Goal: Information Seeking & Learning: Learn about a topic

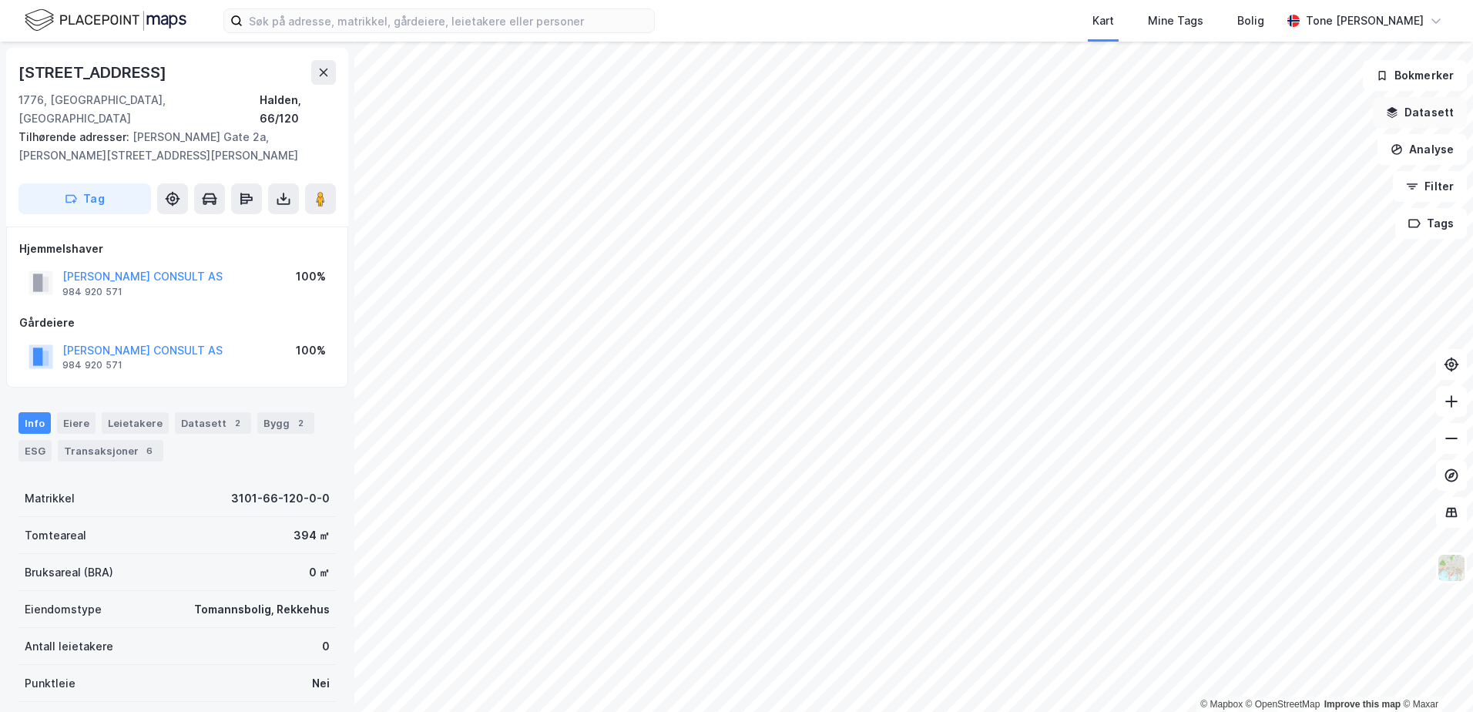
click at [1422, 109] on button "Datasett" at bounding box center [1420, 112] width 94 height 31
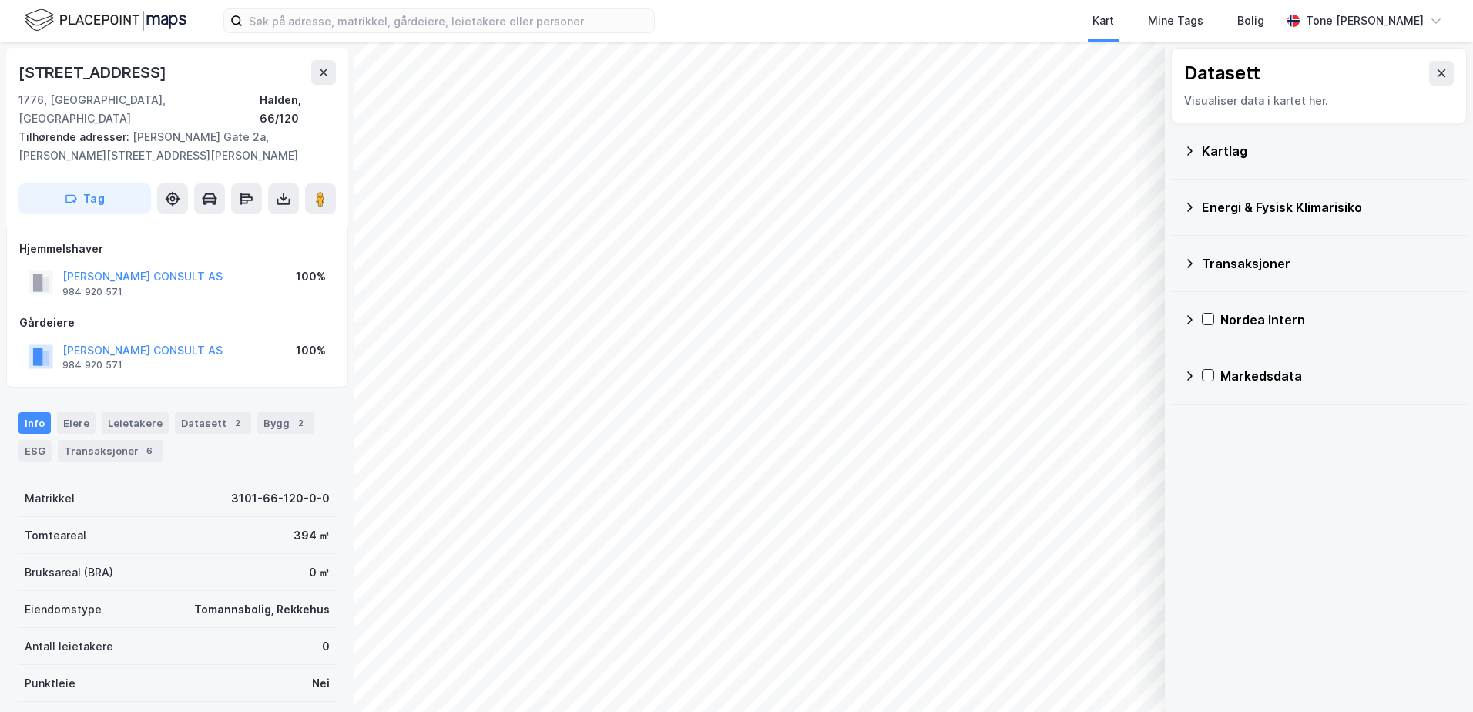
click at [1200, 148] on div "Kartlag" at bounding box center [1319, 151] width 271 height 37
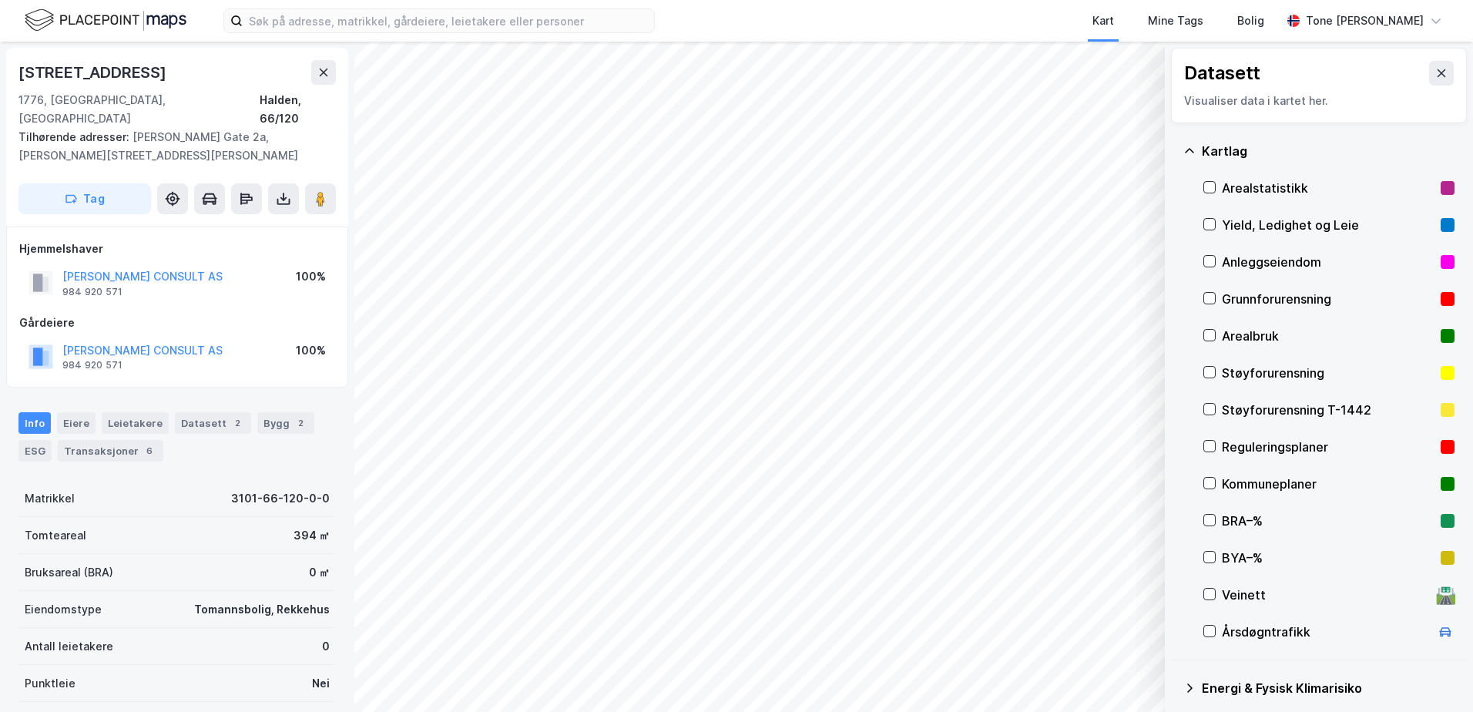
click at [1250, 296] on div "Grunnforurensning" at bounding box center [1328, 299] width 213 height 18
click at [1250, 295] on div "Grunnforurensning" at bounding box center [1328, 299] width 213 height 18
click at [1192, 146] on icon at bounding box center [1190, 151] width 12 height 12
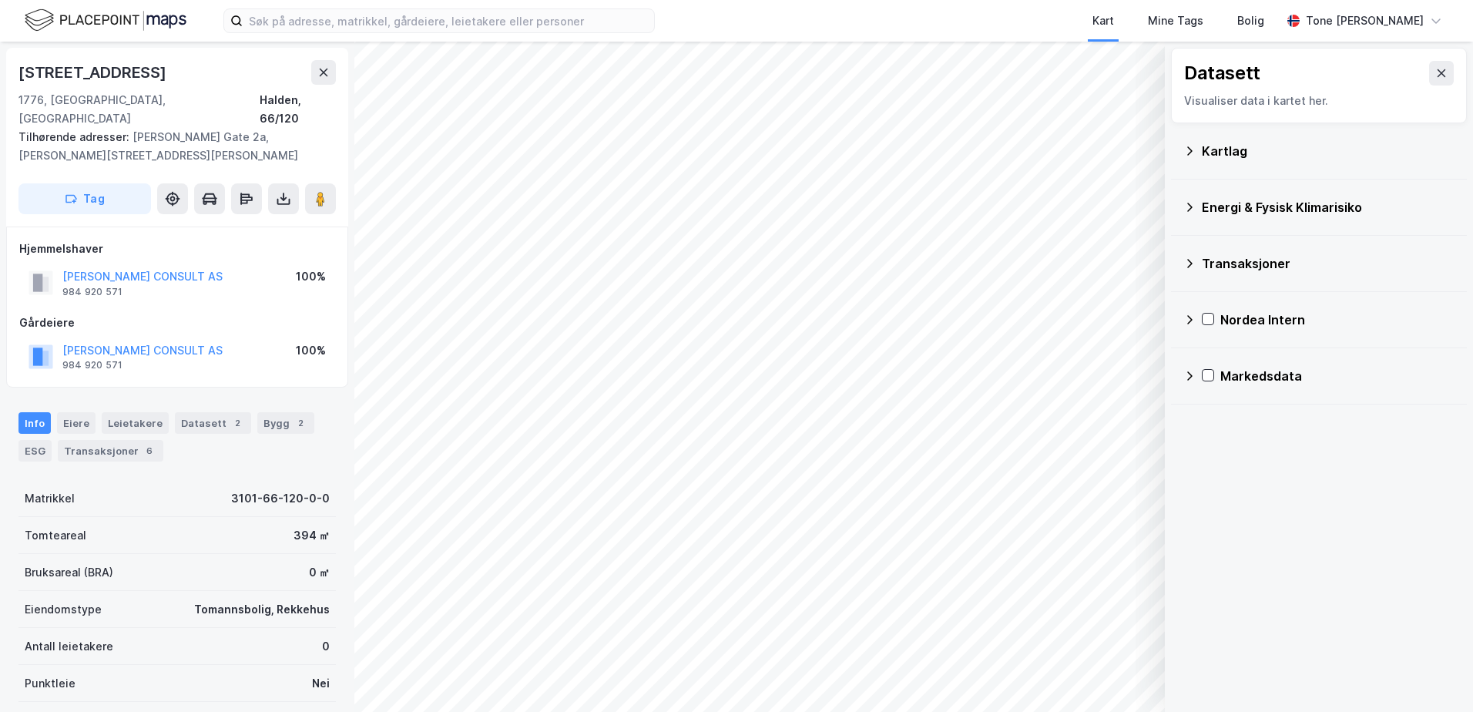
click at [1209, 208] on div "Energi & Fysisk Klimarisiko" at bounding box center [1328, 207] width 253 height 18
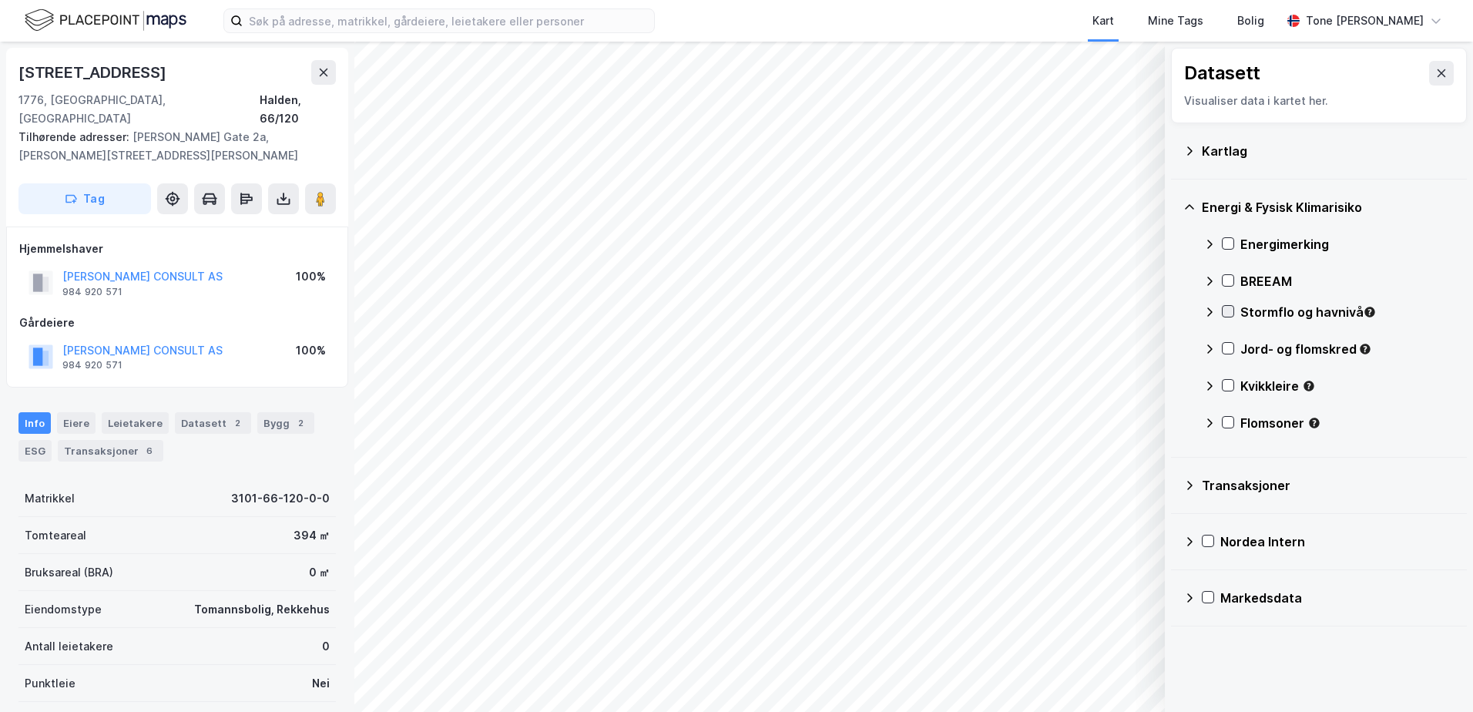
click at [1230, 309] on icon at bounding box center [1228, 311] width 11 height 11
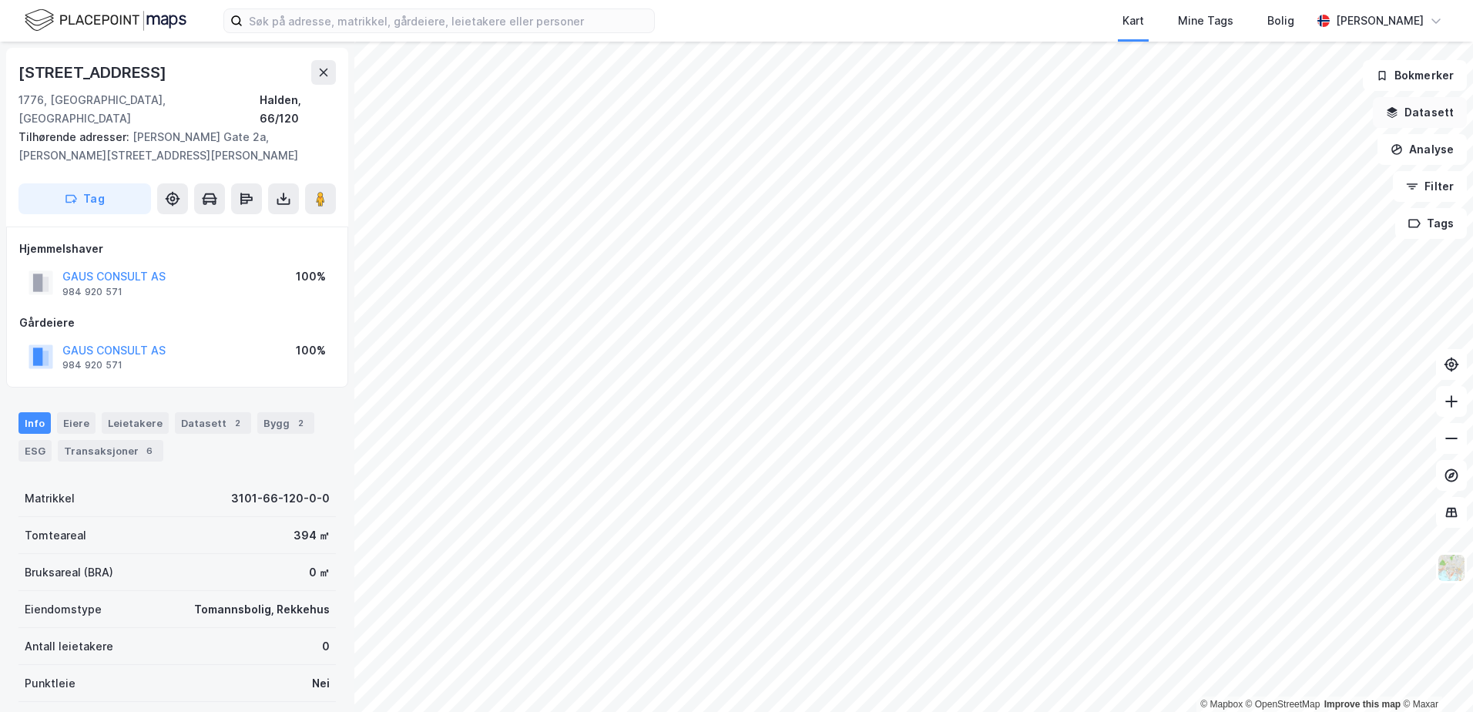
click at [1426, 105] on button "Datasett" at bounding box center [1420, 112] width 94 height 31
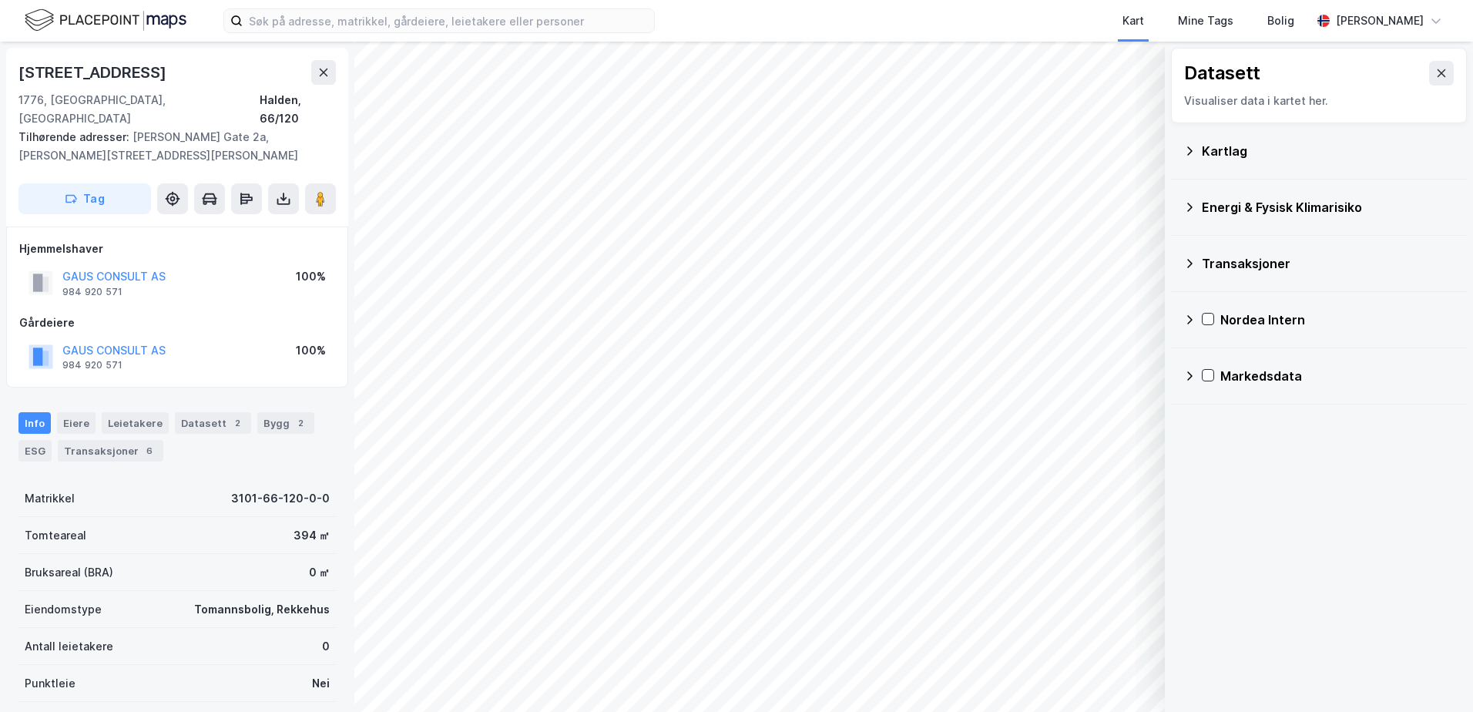
click at [1238, 200] on div "Energi & Fysisk Klimarisiko" at bounding box center [1328, 207] width 253 height 18
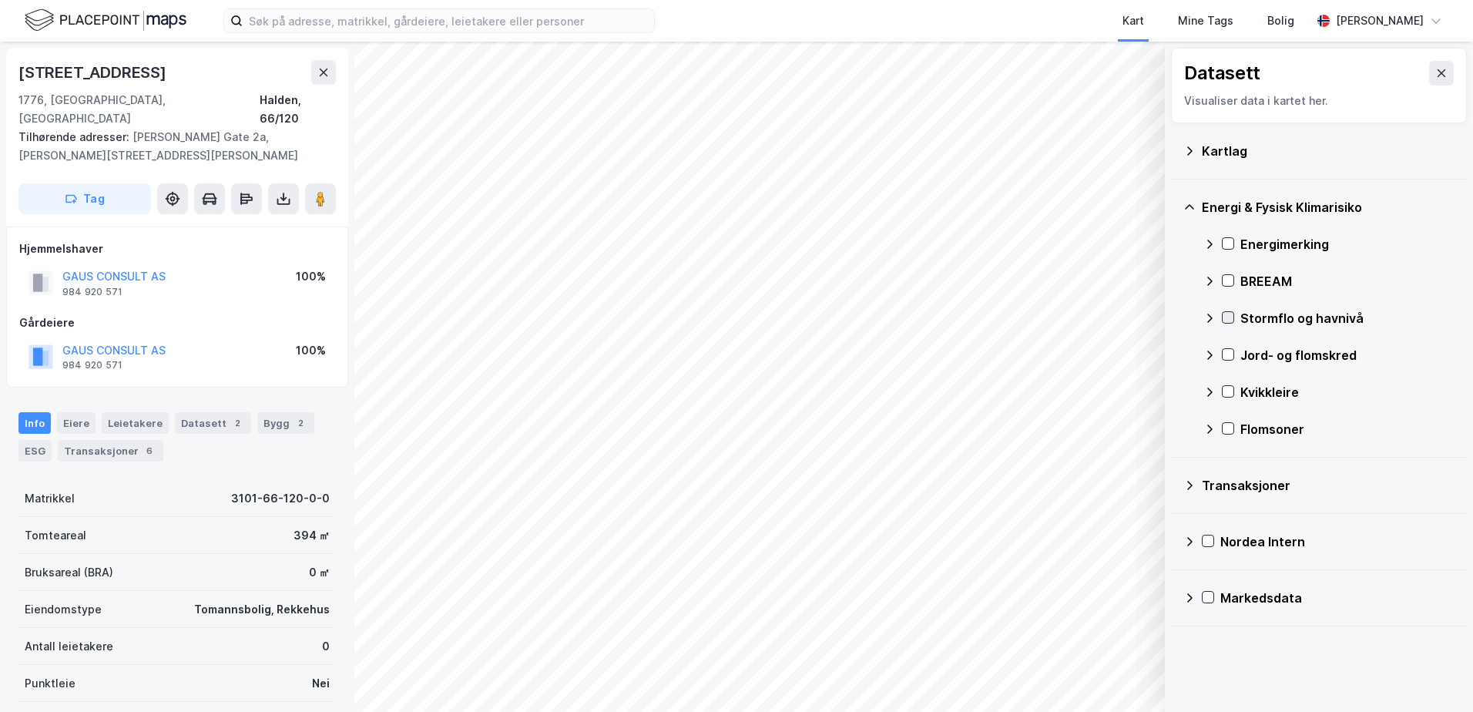
click at [1232, 317] on div at bounding box center [1228, 317] width 12 height 12
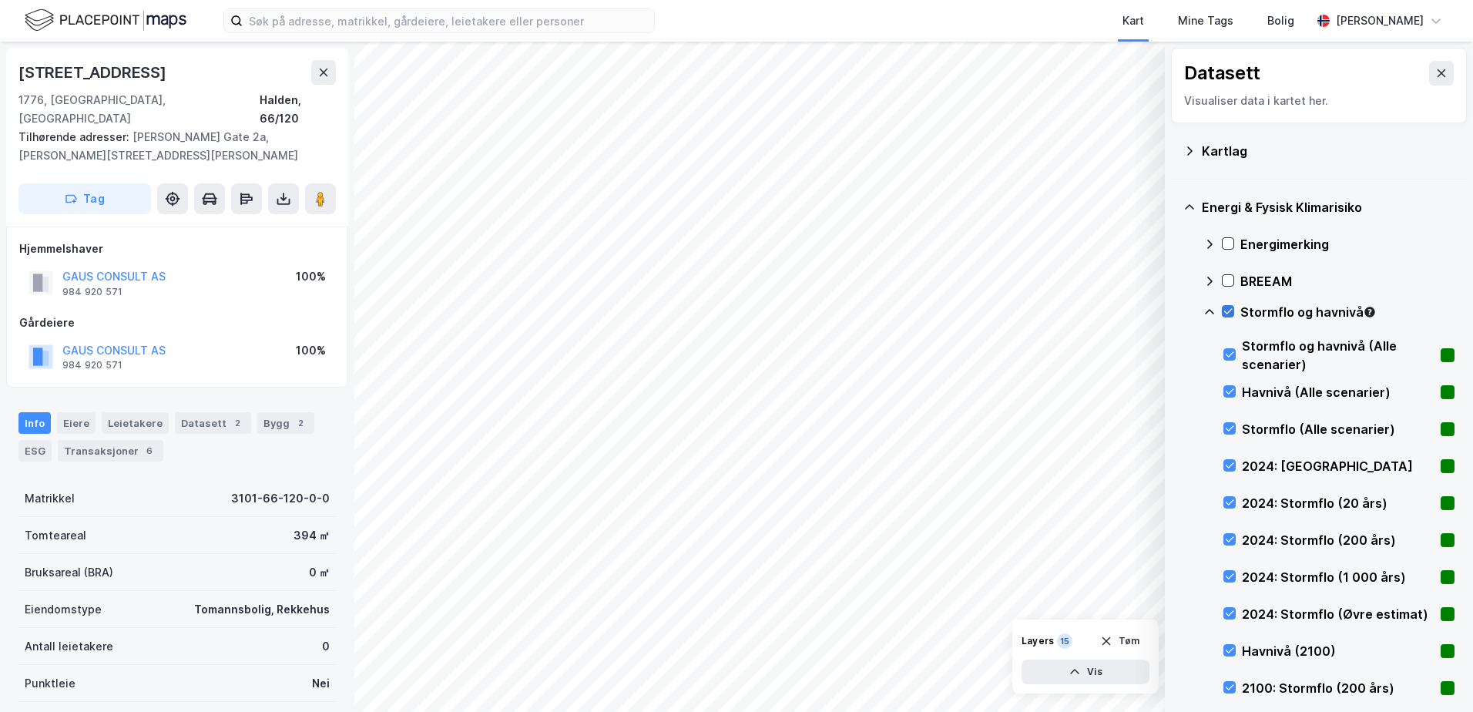
click at [1228, 307] on icon at bounding box center [1228, 311] width 11 height 11
click at [1210, 311] on icon at bounding box center [1210, 312] width 12 height 12
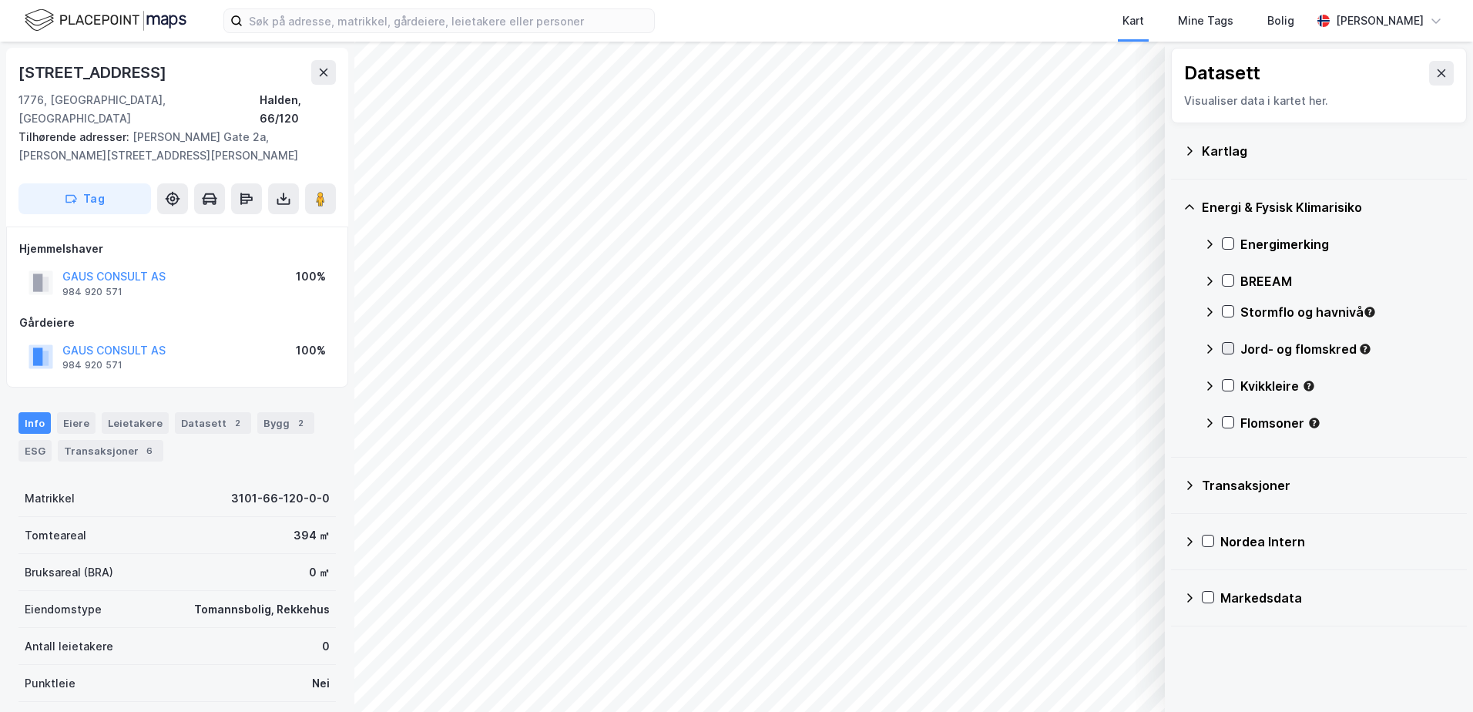
click at [1227, 349] on icon at bounding box center [1228, 348] width 11 height 11
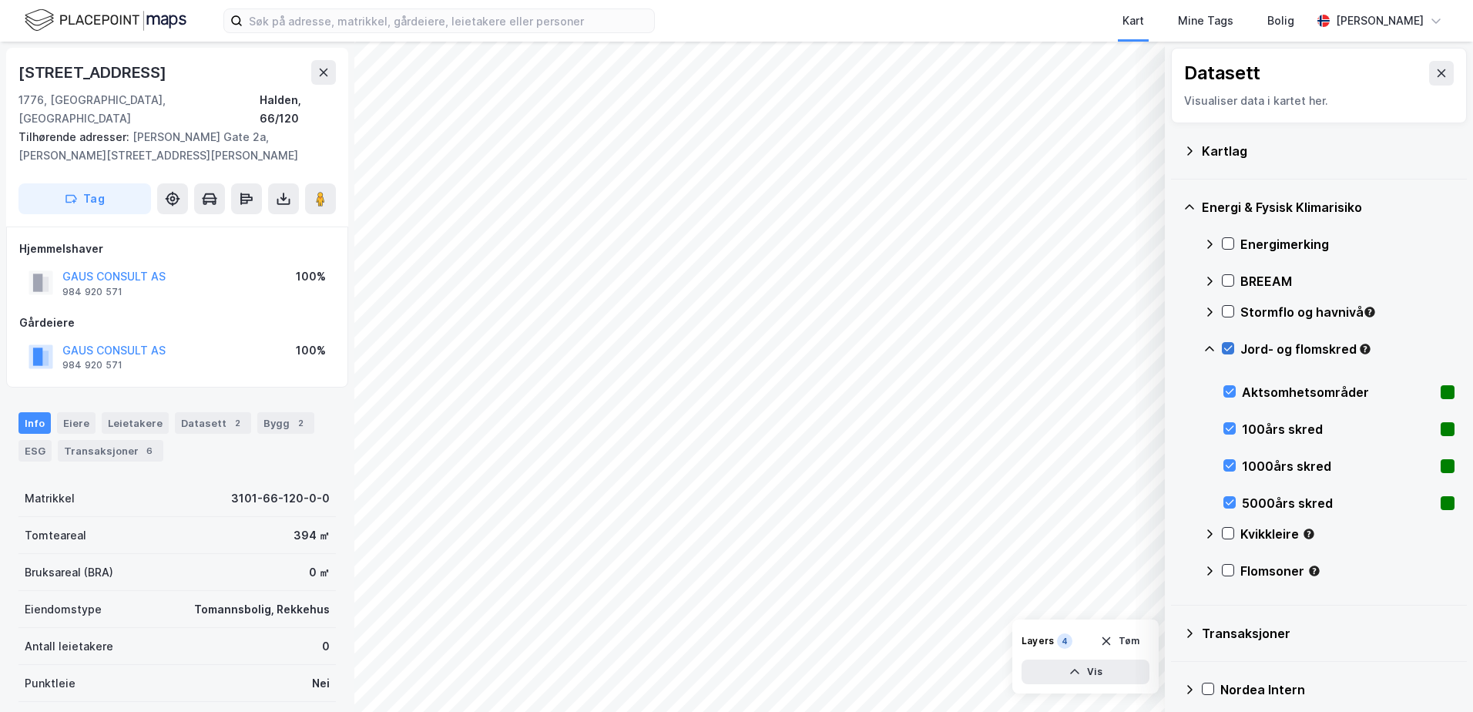
click at [1229, 345] on icon at bounding box center [1228, 348] width 11 height 11
click at [1211, 347] on icon at bounding box center [1209, 348] width 9 height 5
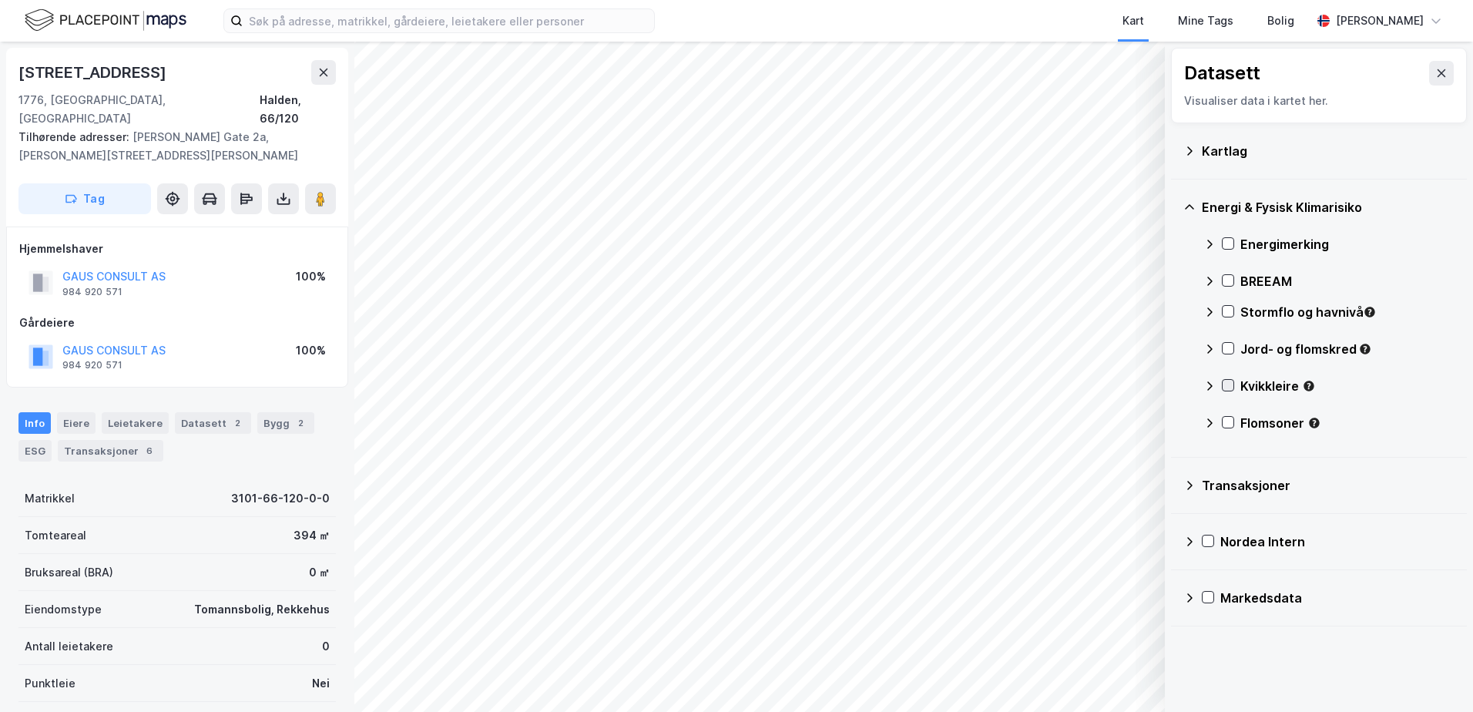
click at [1230, 385] on icon at bounding box center [1228, 385] width 8 height 5
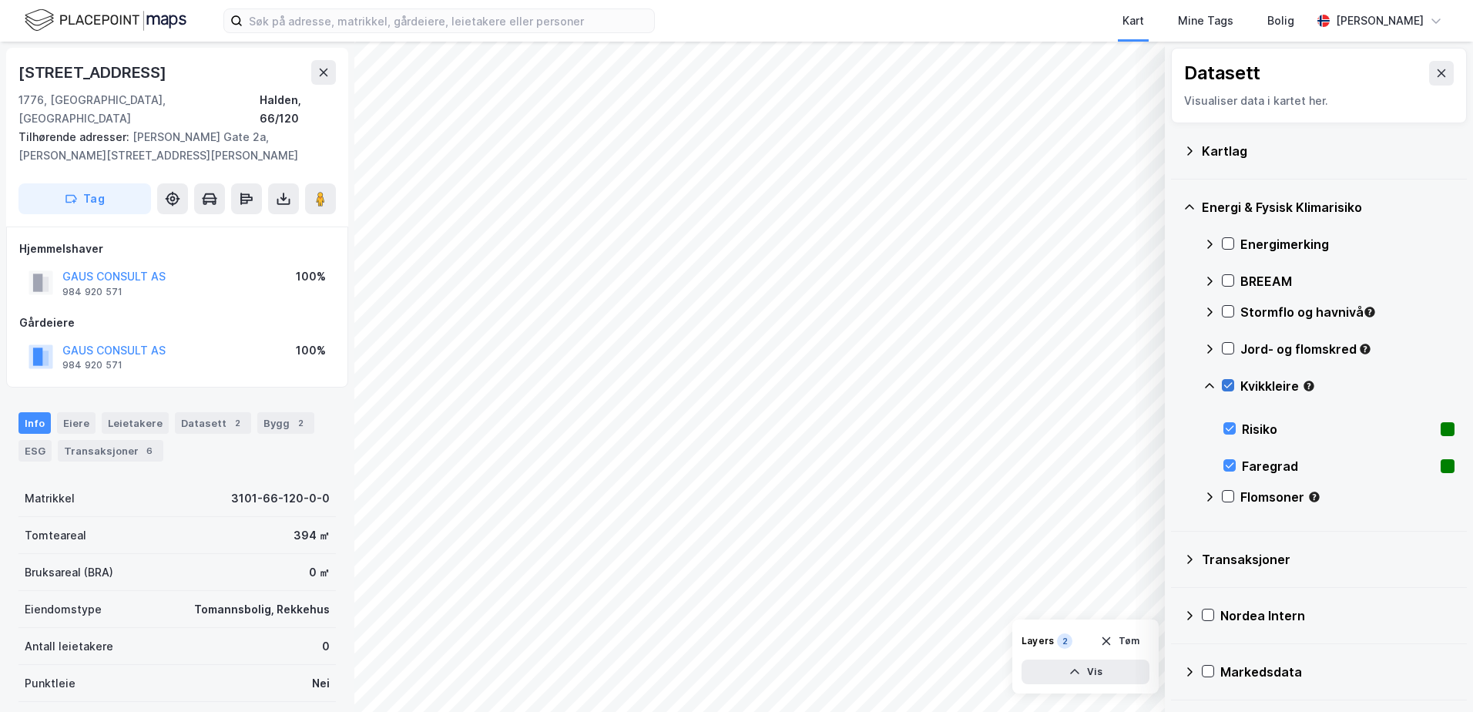
click at [1224, 383] on icon at bounding box center [1228, 385] width 11 height 11
click at [1207, 385] on icon at bounding box center [1210, 386] width 12 height 12
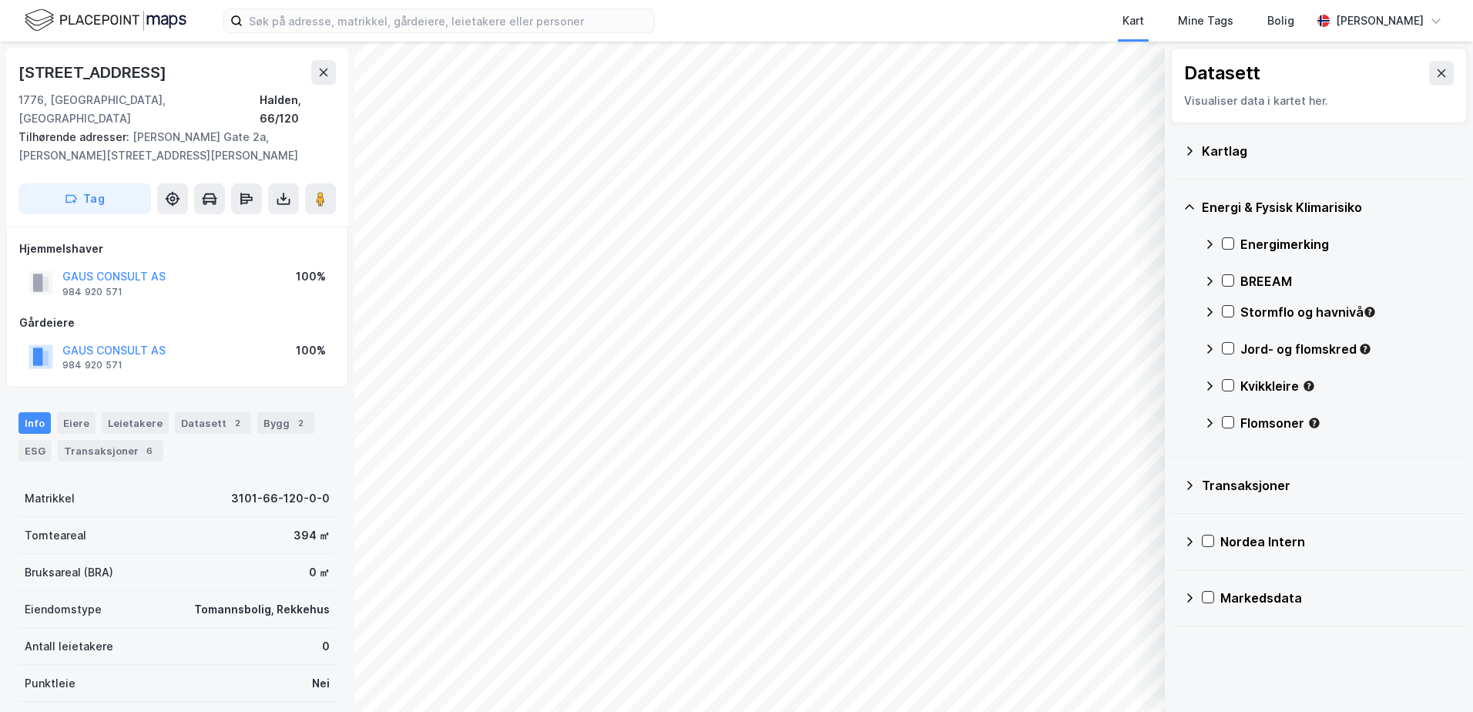
click at [1229, 411] on div "Flomsoner" at bounding box center [1329, 429] width 251 height 37
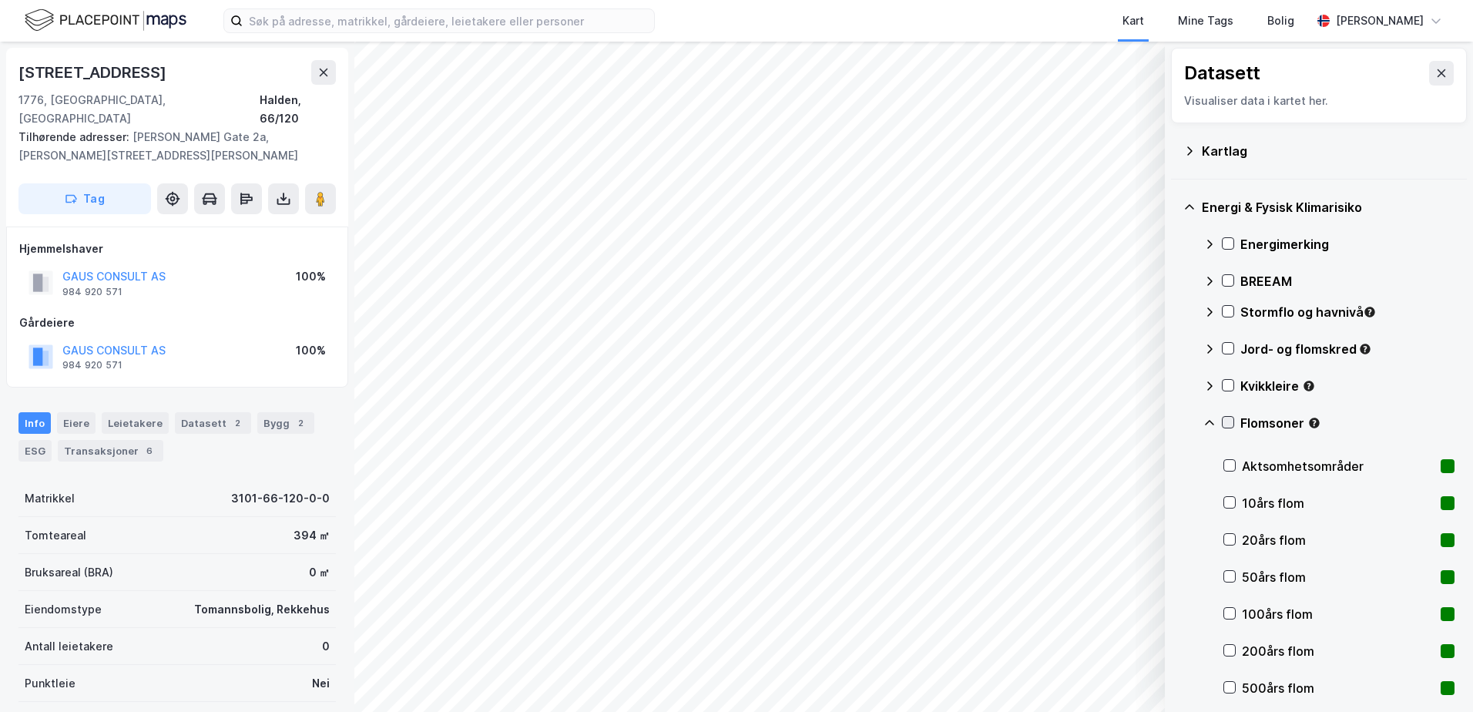
click at [1224, 422] on icon at bounding box center [1228, 422] width 11 height 11
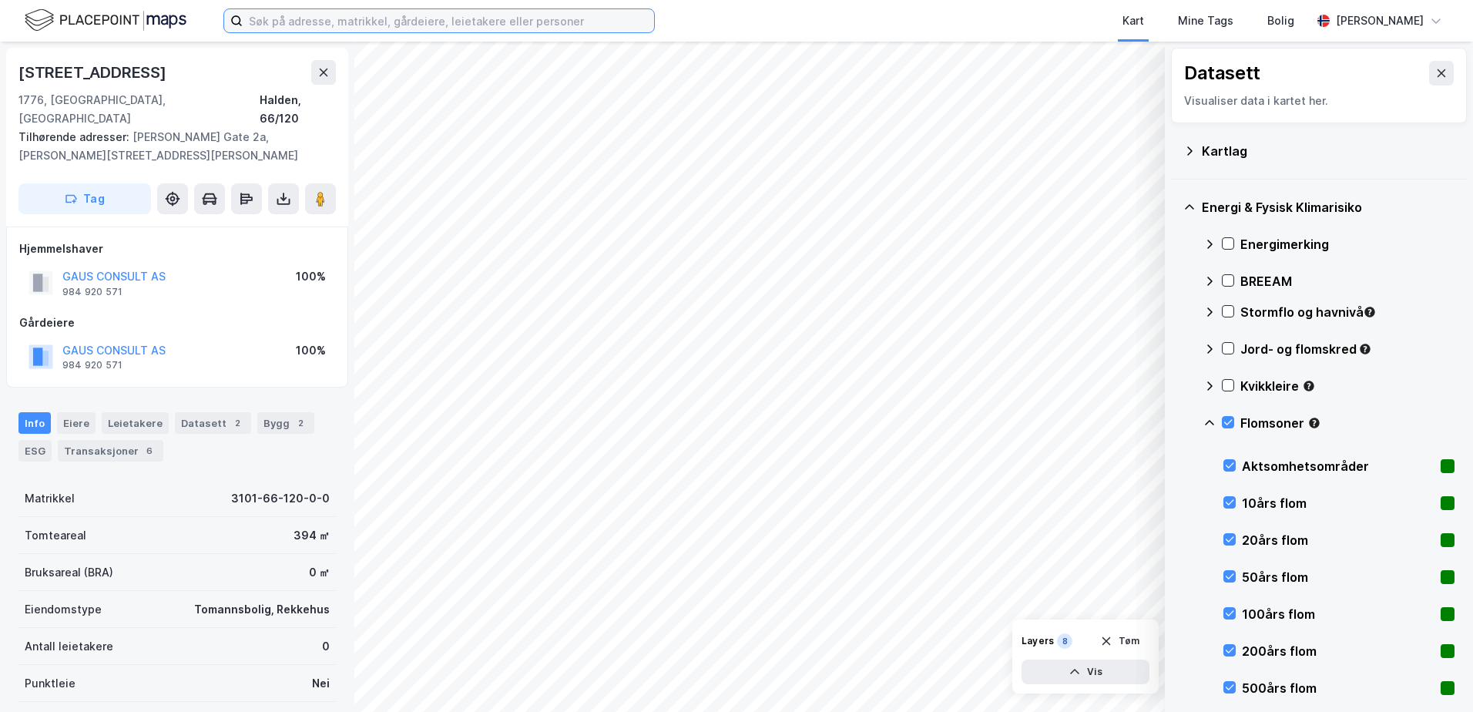
click at [341, 25] on input at bounding box center [448, 20] width 411 height 23
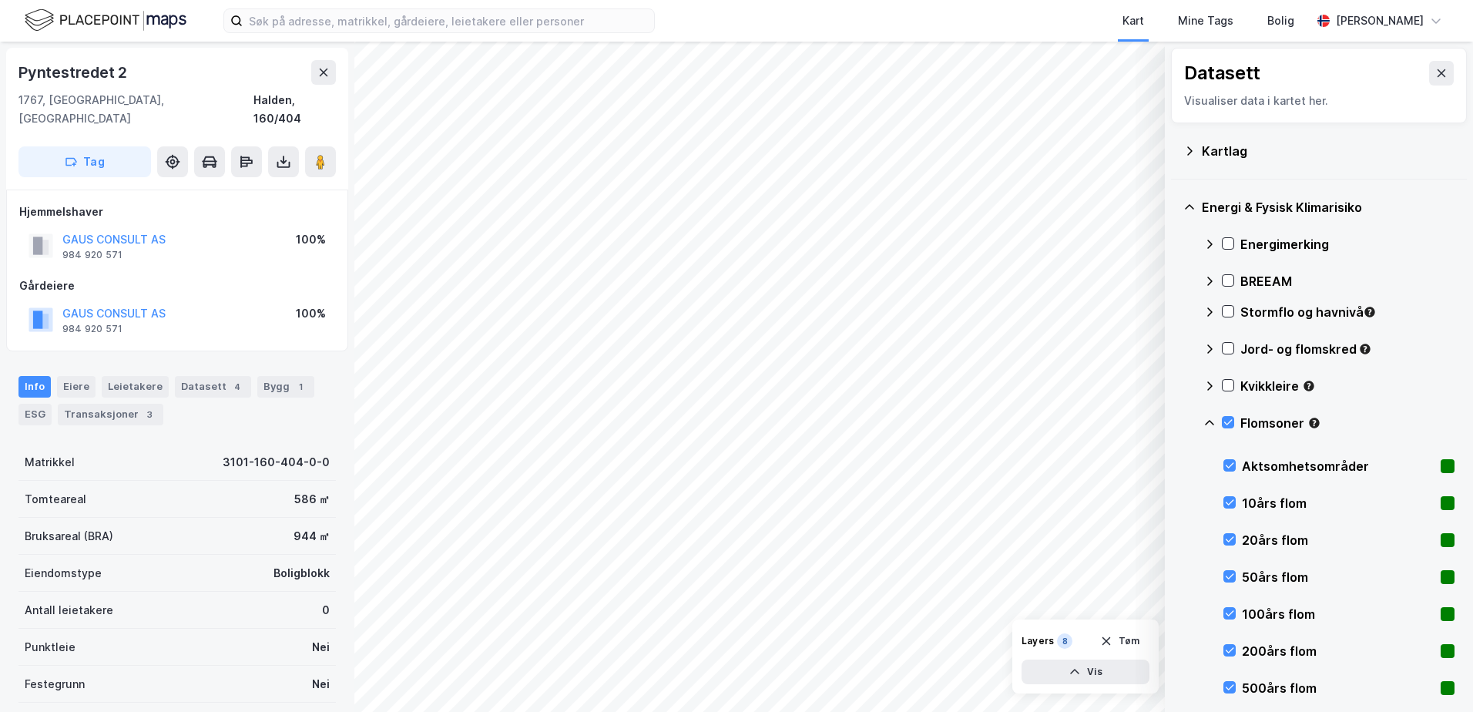
click at [733, 30] on div "Kart Mine Tags Bolig" at bounding box center [1020, 21] width 583 height 42
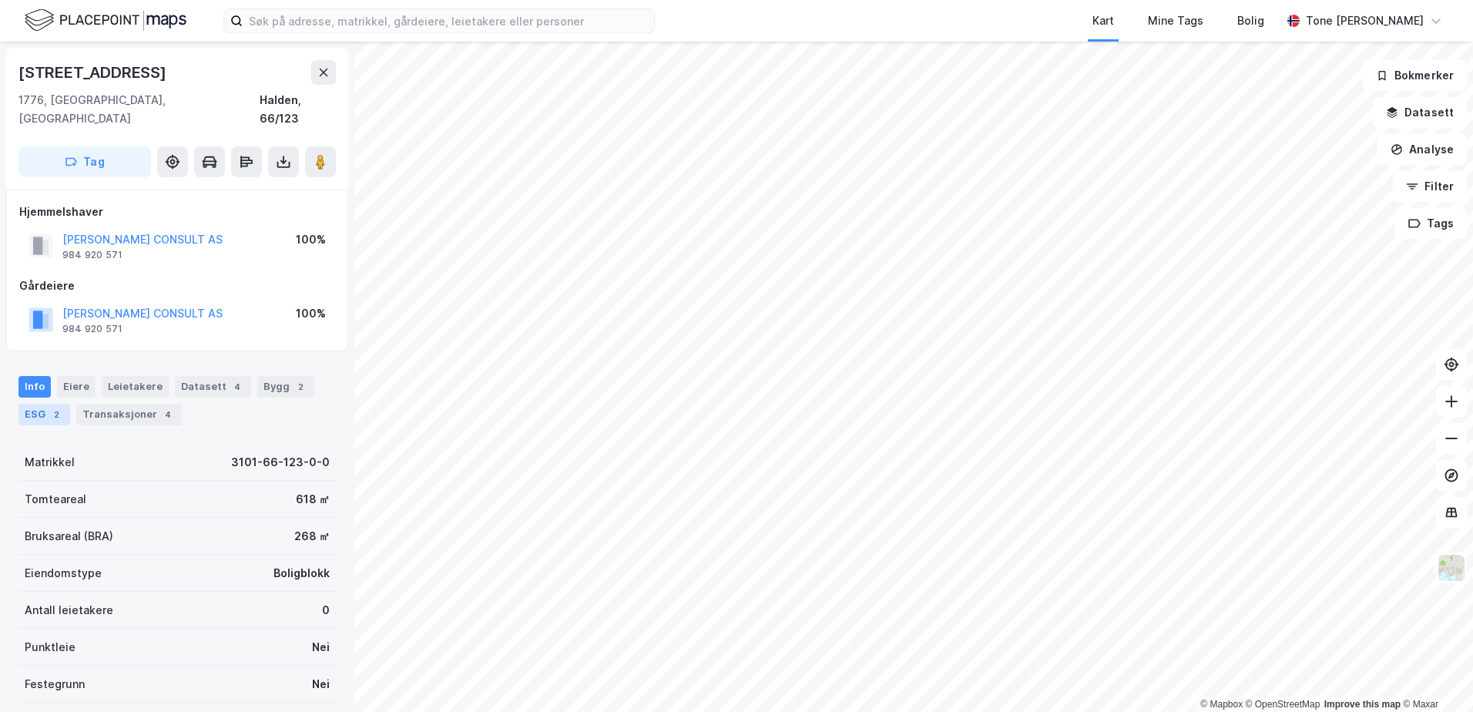
click at [37, 404] on div "ESG 2" at bounding box center [44, 415] width 52 height 22
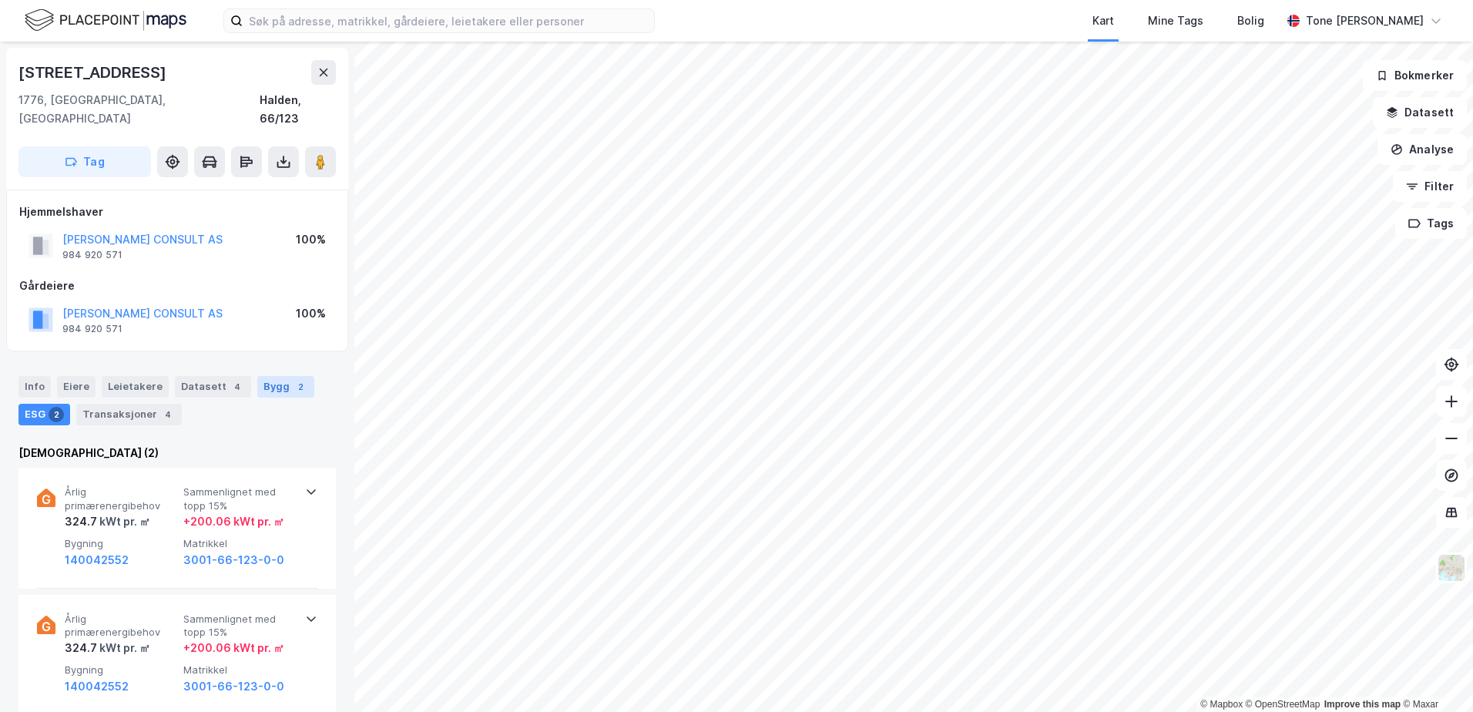
click at [270, 376] on div "Bygg 2" at bounding box center [285, 387] width 57 height 22
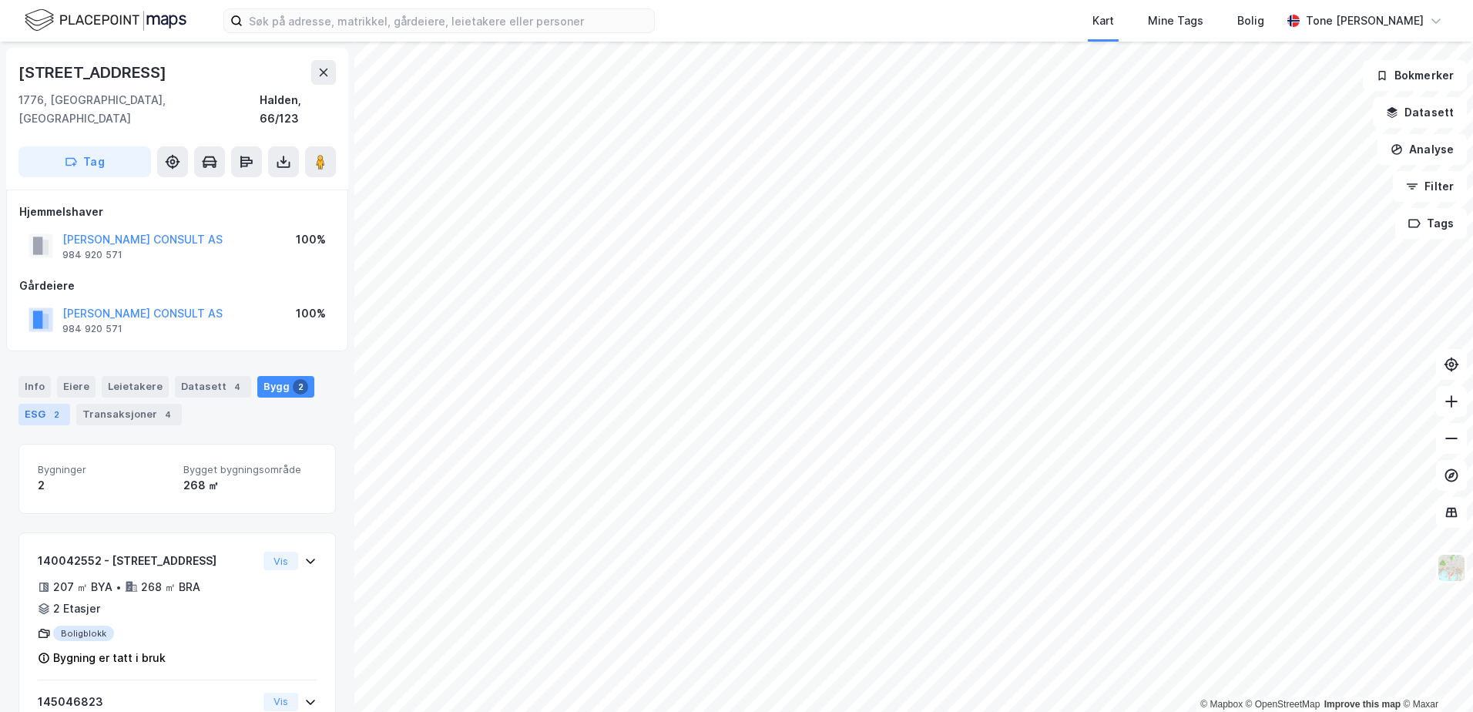
click at [40, 404] on div "ESG 2" at bounding box center [44, 415] width 52 height 22
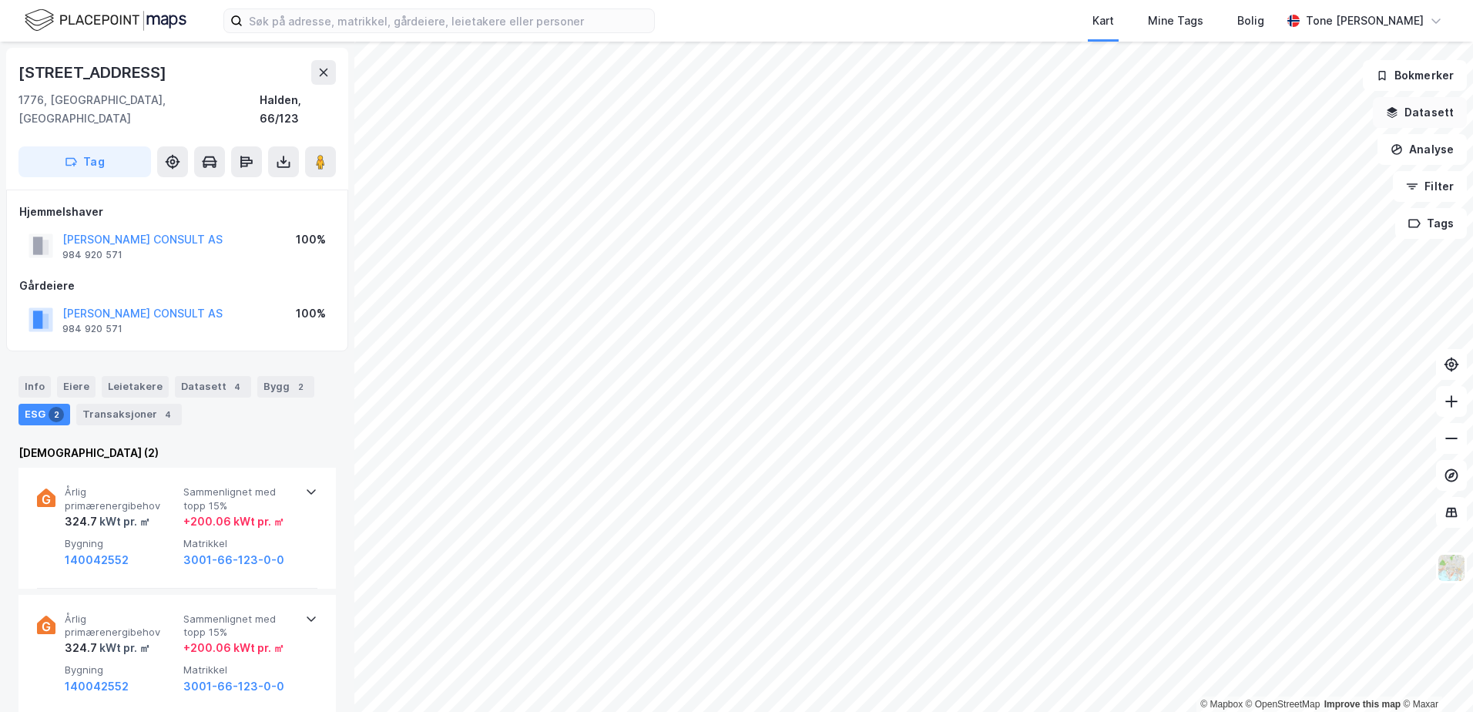
click at [1409, 116] on button "Datasett" at bounding box center [1420, 112] width 94 height 31
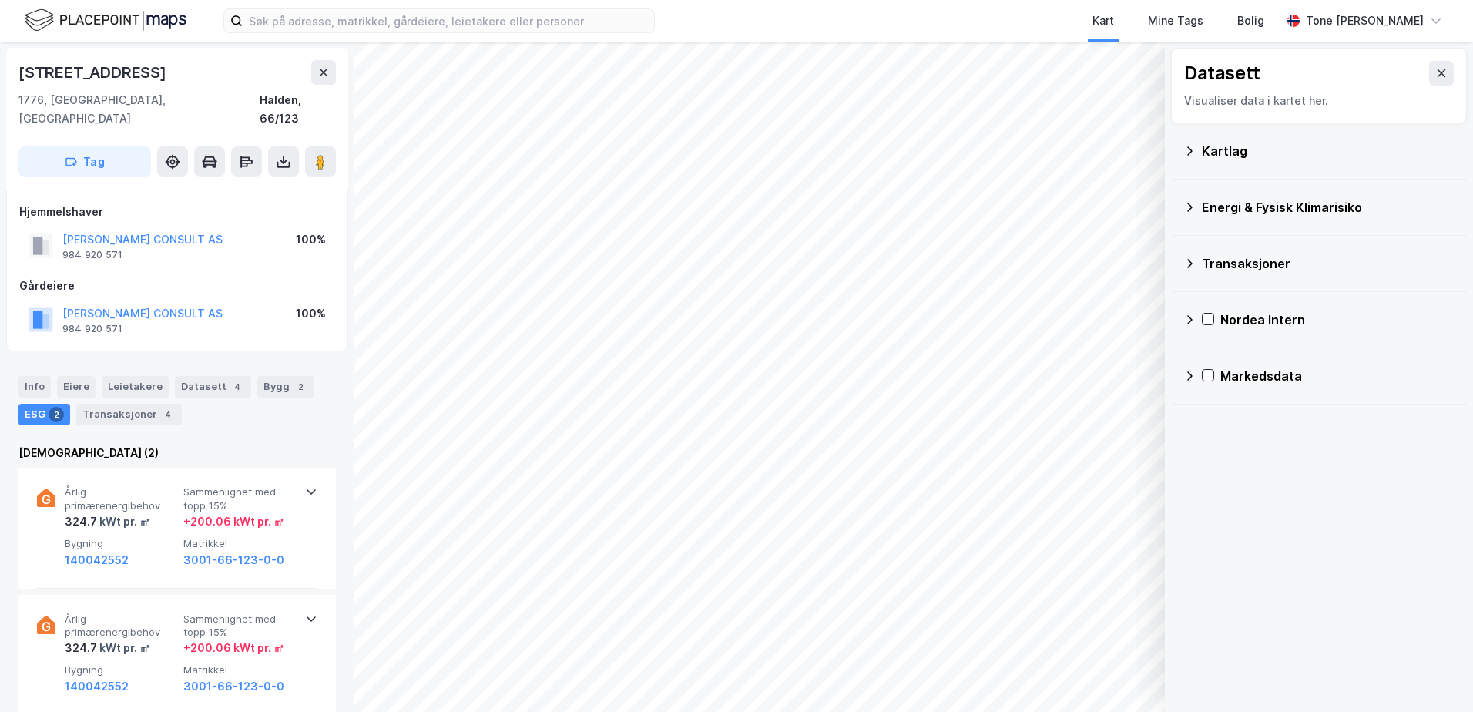
click at [1218, 143] on div "Kartlag" at bounding box center [1328, 151] width 253 height 18
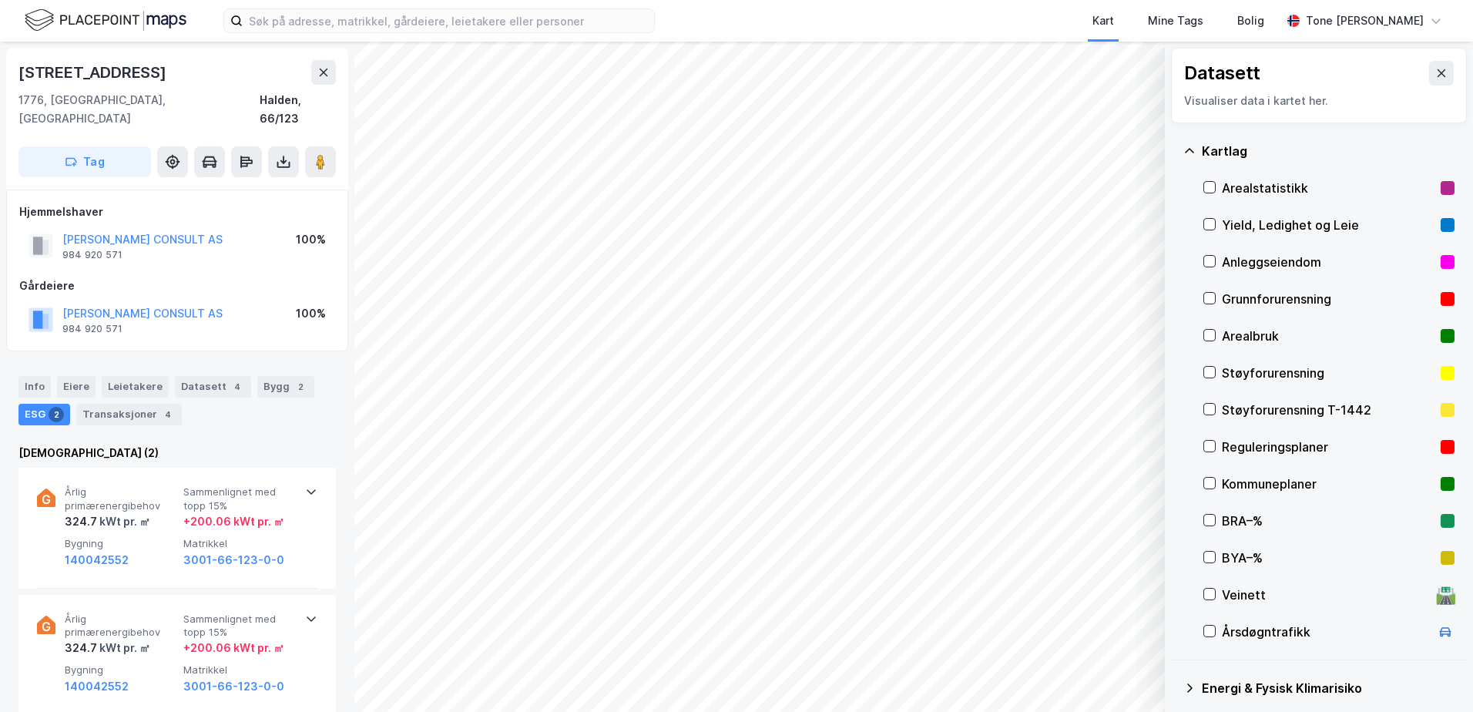
click at [1244, 297] on div "Grunnforurensning" at bounding box center [1328, 299] width 213 height 18
click at [1208, 296] on icon at bounding box center [1209, 298] width 11 height 11
click at [1191, 145] on icon at bounding box center [1190, 151] width 12 height 12
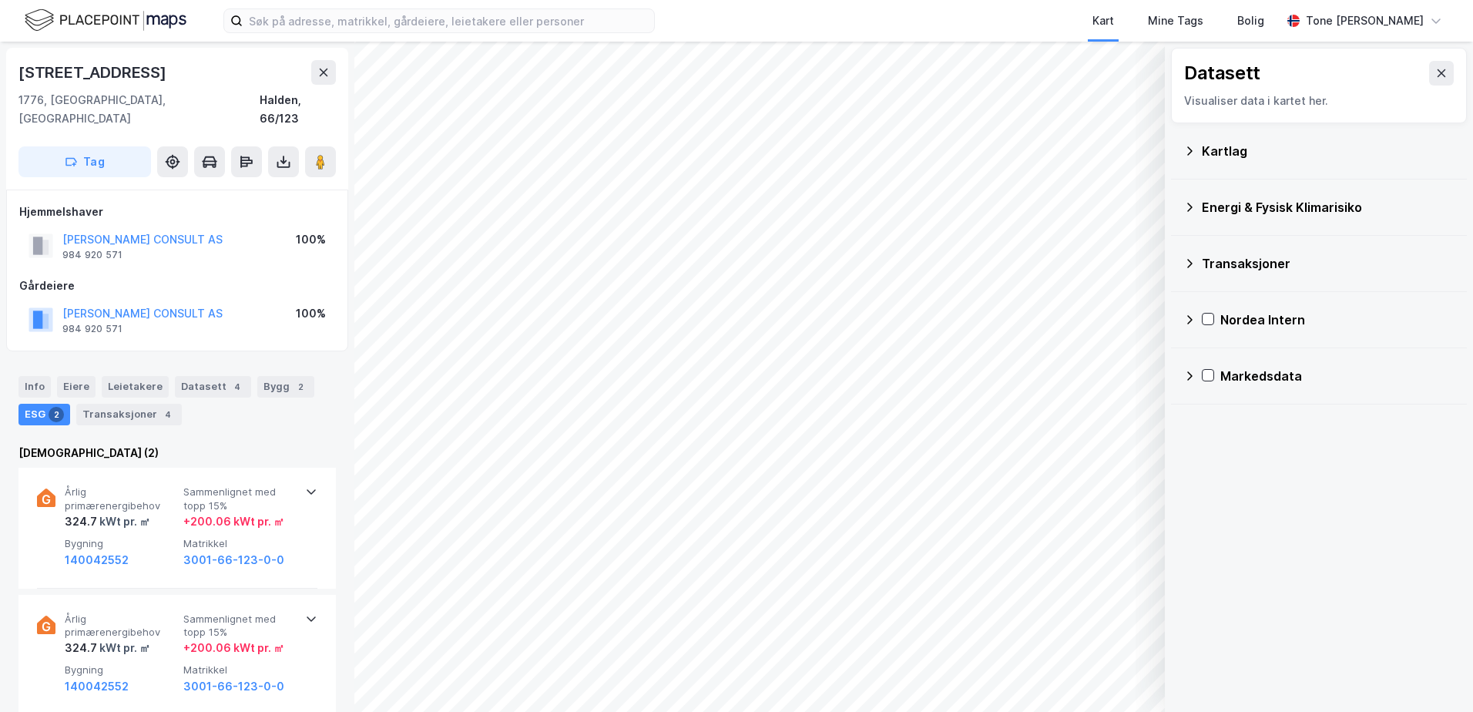
click at [1212, 208] on div "Energi & Fysisk Klimarisiko" at bounding box center [1328, 207] width 253 height 18
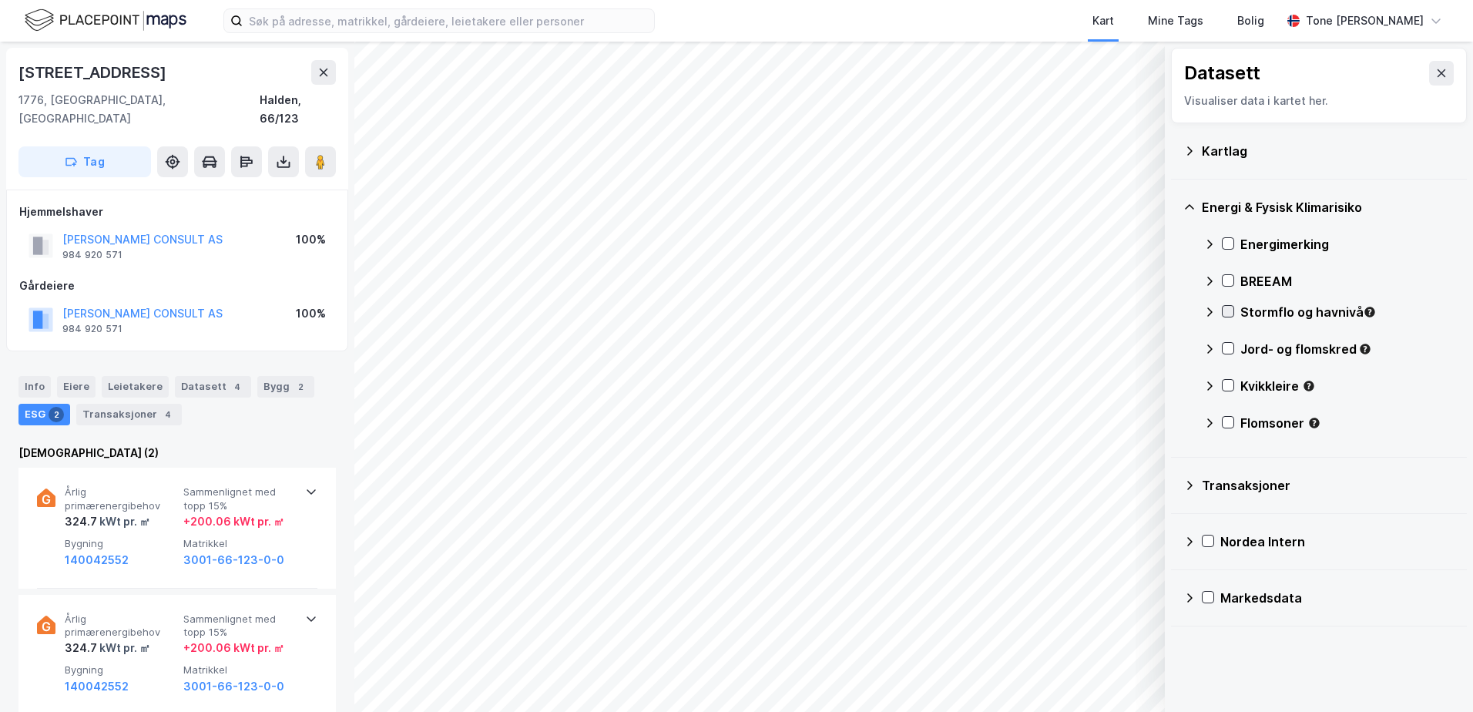
click at [1223, 314] on icon at bounding box center [1228, 311] width 11 height 11
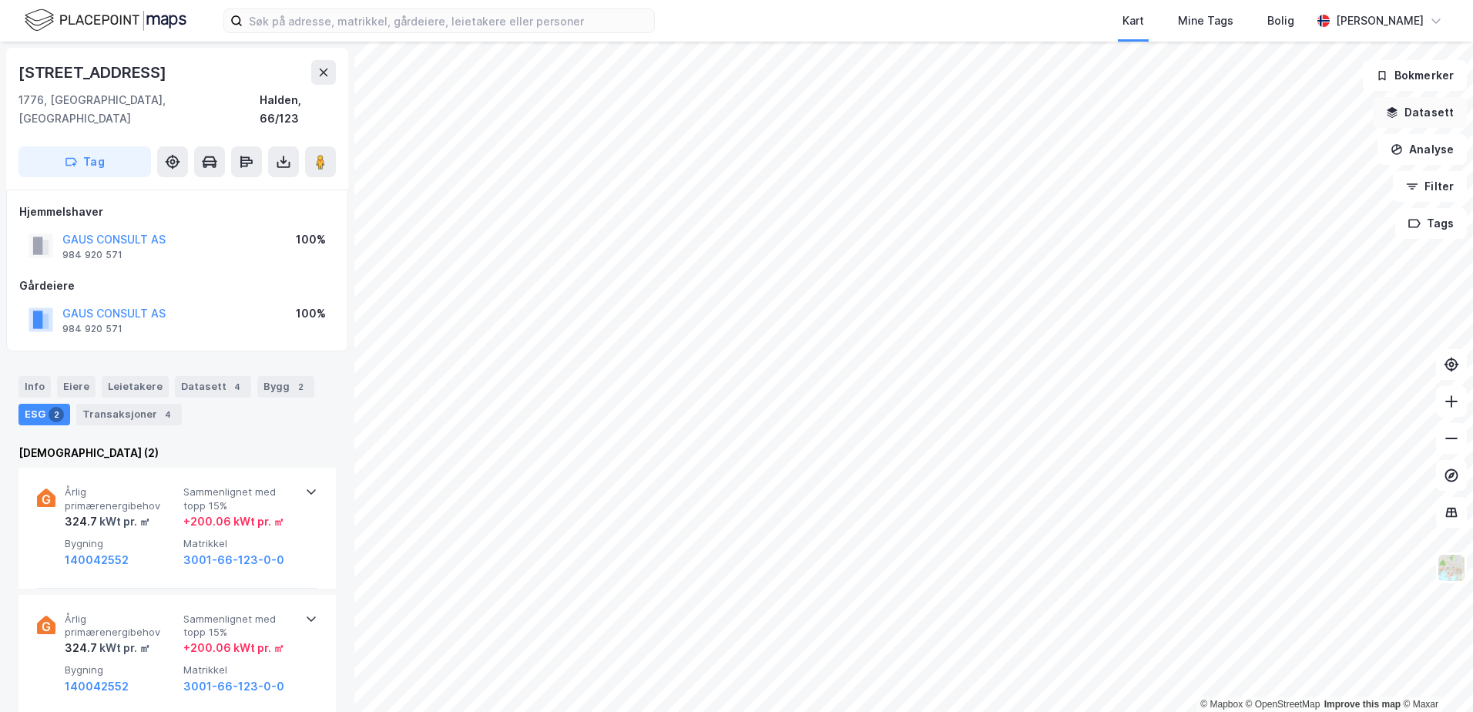
click at [1422, 114] on button "Datasett" at bounding box center [1420, 112] width 94 height 31
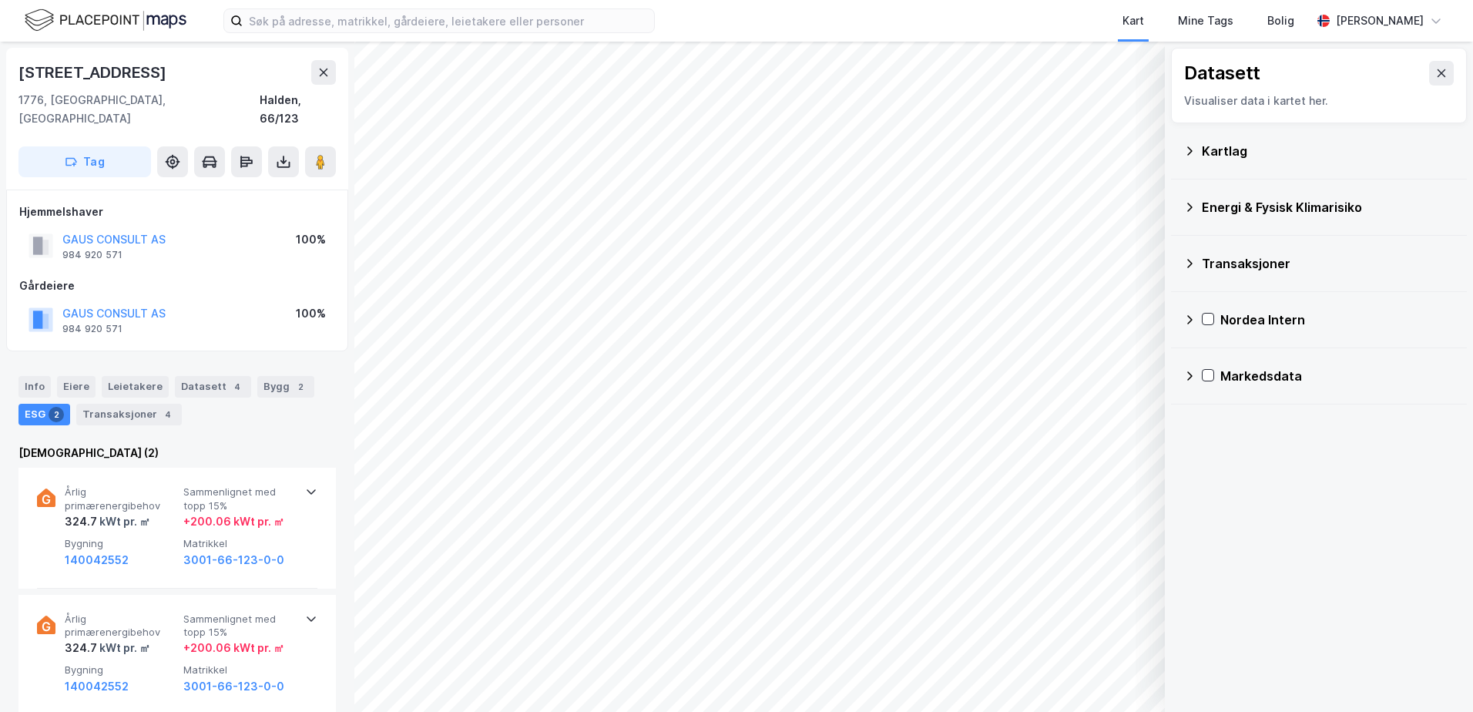
click at [1224, 205] on div "Energi & Fysisk Klimarisiko" at bounding box center [1328, 207] width 253 height 18
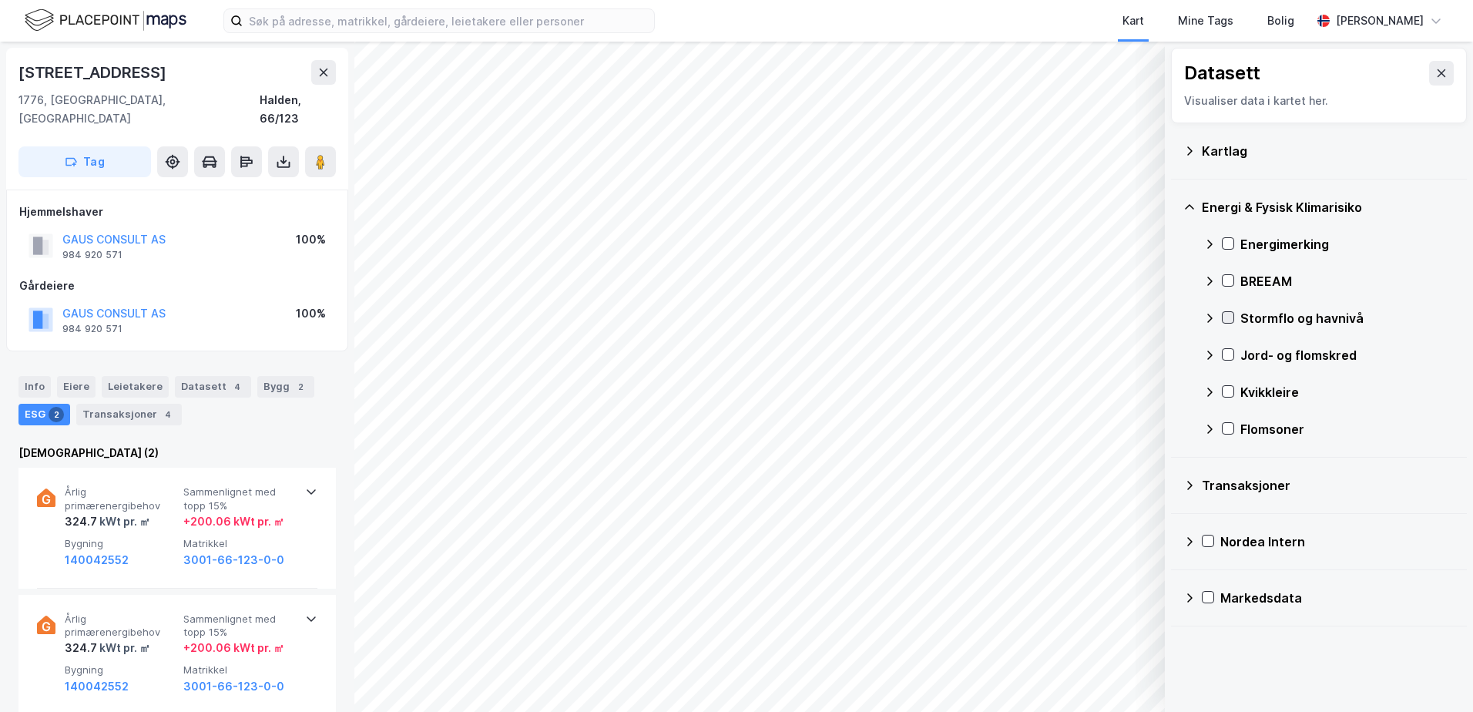
click at [1231, 319] on icon at bounding box center [1228, 317] width 11 height 11
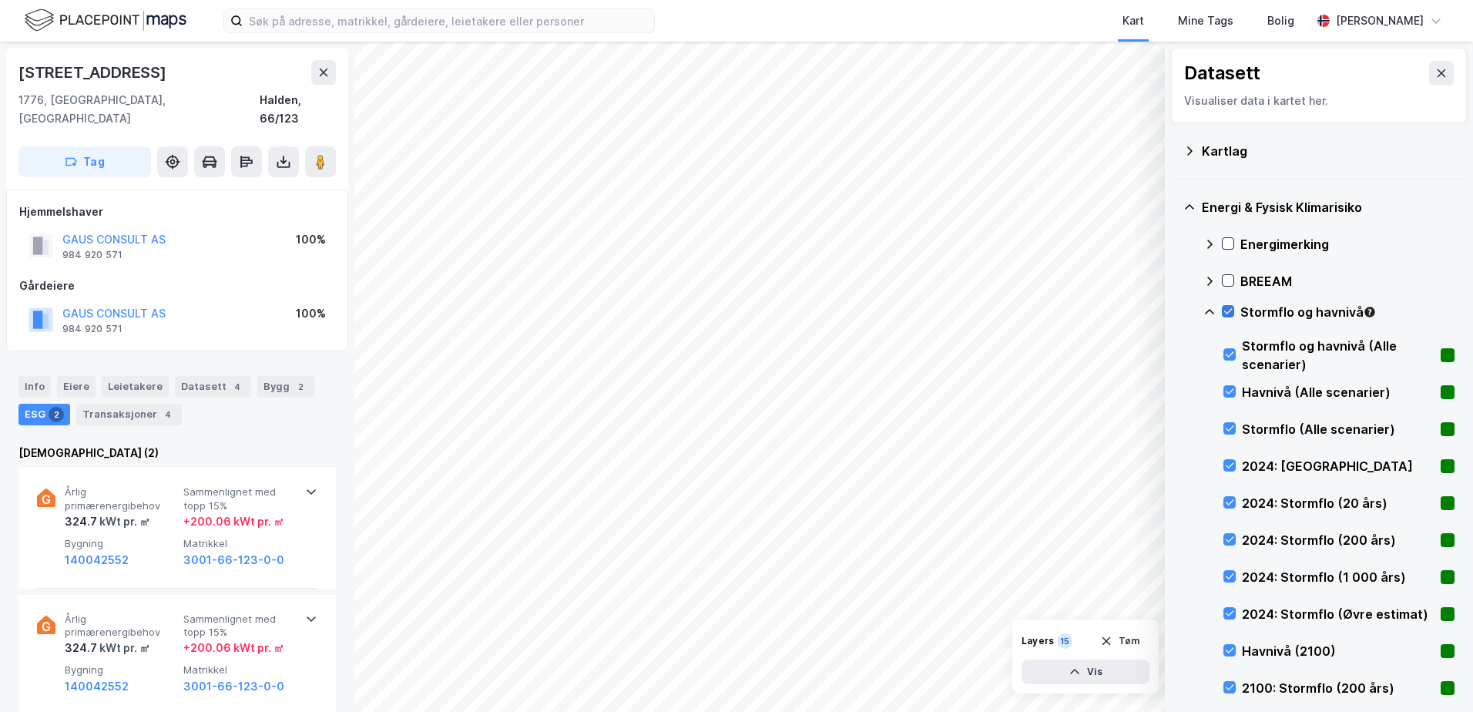
click at [1227, 309] on icon at bounding box center [1228, 311] width 11 height 11
click at [1209, 310] on icon at bounding box center [1209, 311] width 9 height 5
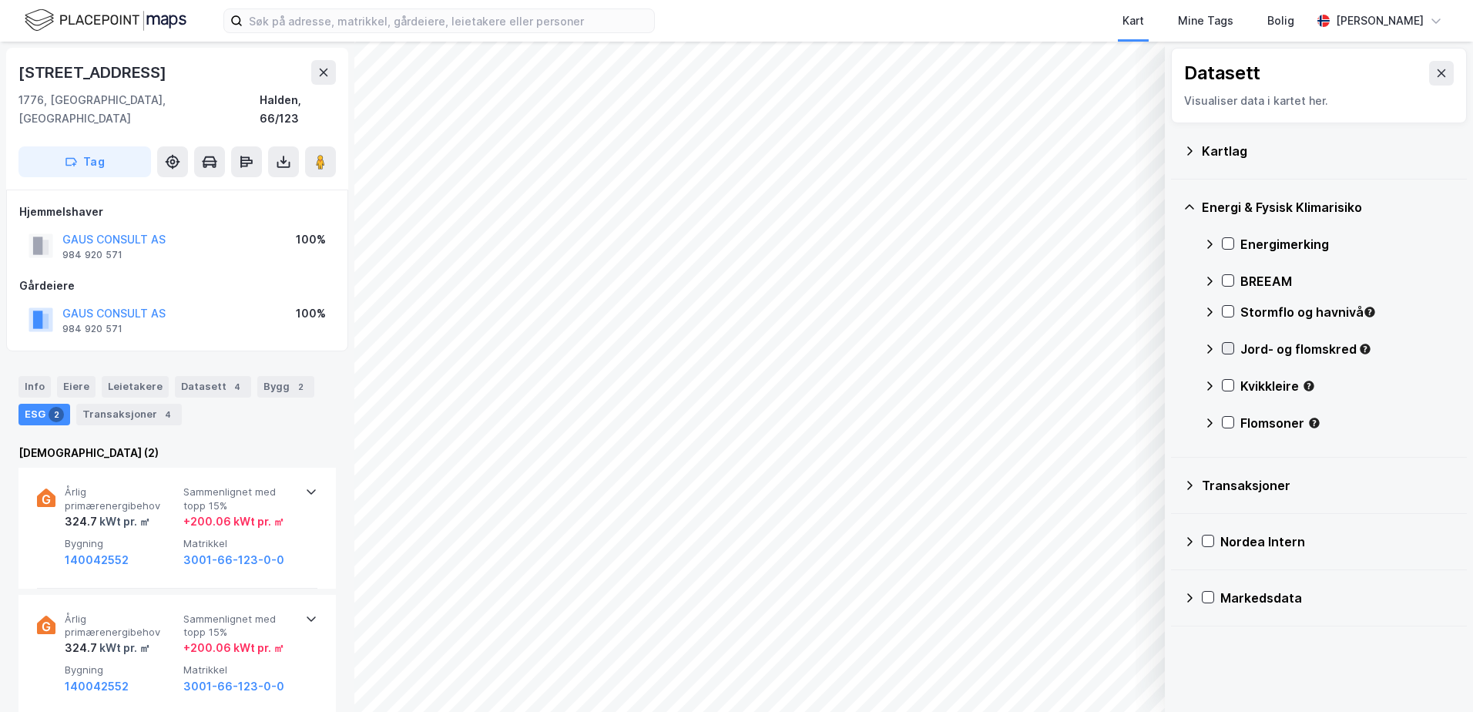
click at [1226, 343] on icon at bounding box center [1228, 348] width 11 height 11
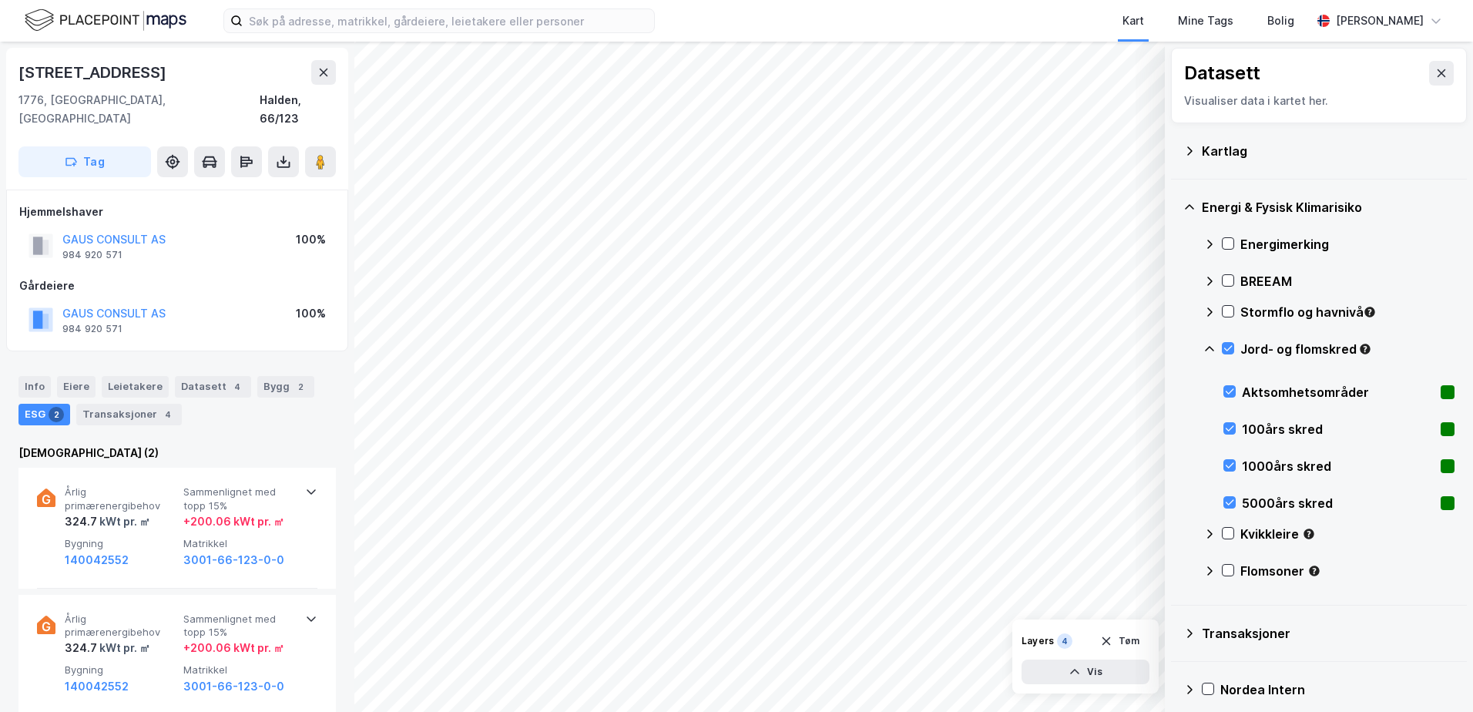
click at [1230, 338] on div "Jord- og flomskred" at bounding box center [1329, 355] width 251 height 37
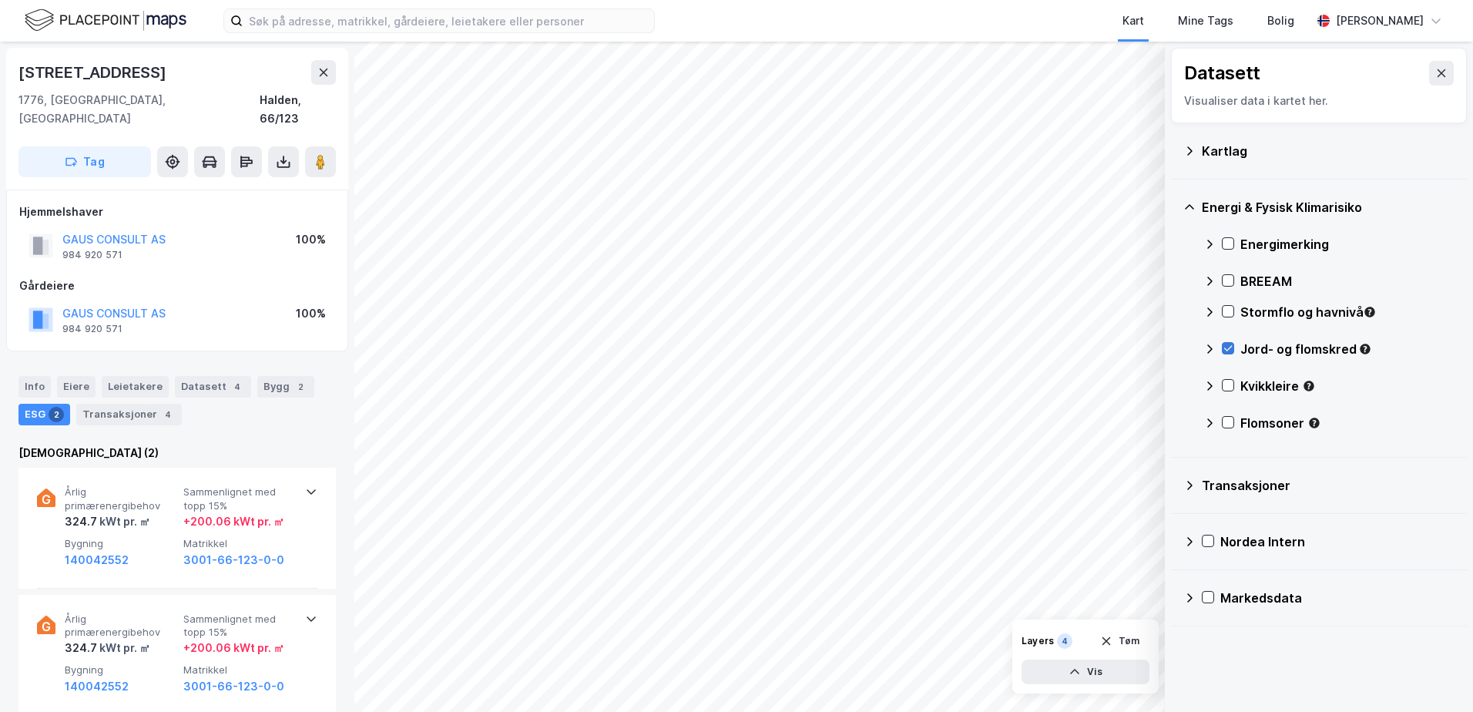
click at [1226, 345] on icon at bounding box center [1228, 348] width 11 height 11
click at [1226, 380] on icon at bounding box center [1228, 385] width 11 height 11
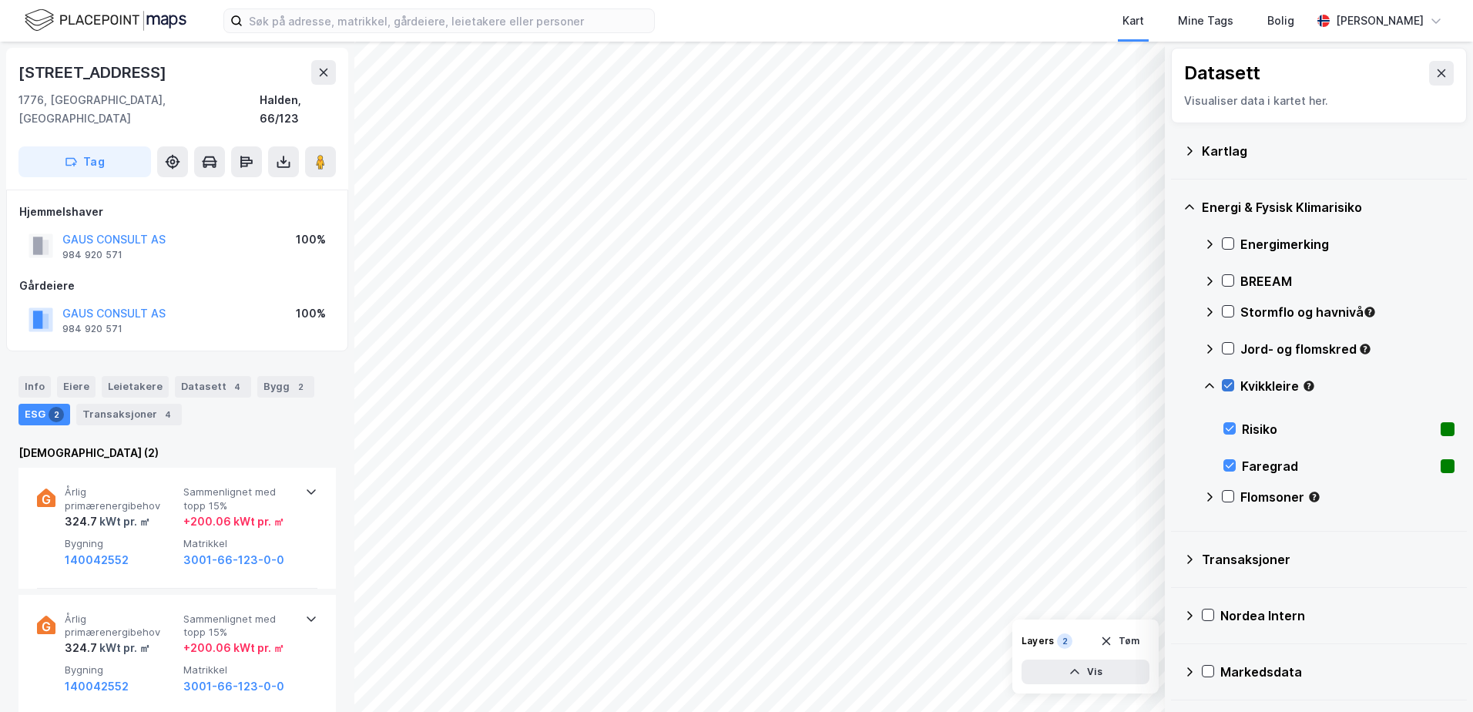
click at [1227, 388] on icon at bounding box center [1228, 385] width 8 height 5
click at [1210, 384] on icon at bounding box center [1209, 385] width 9 height 5
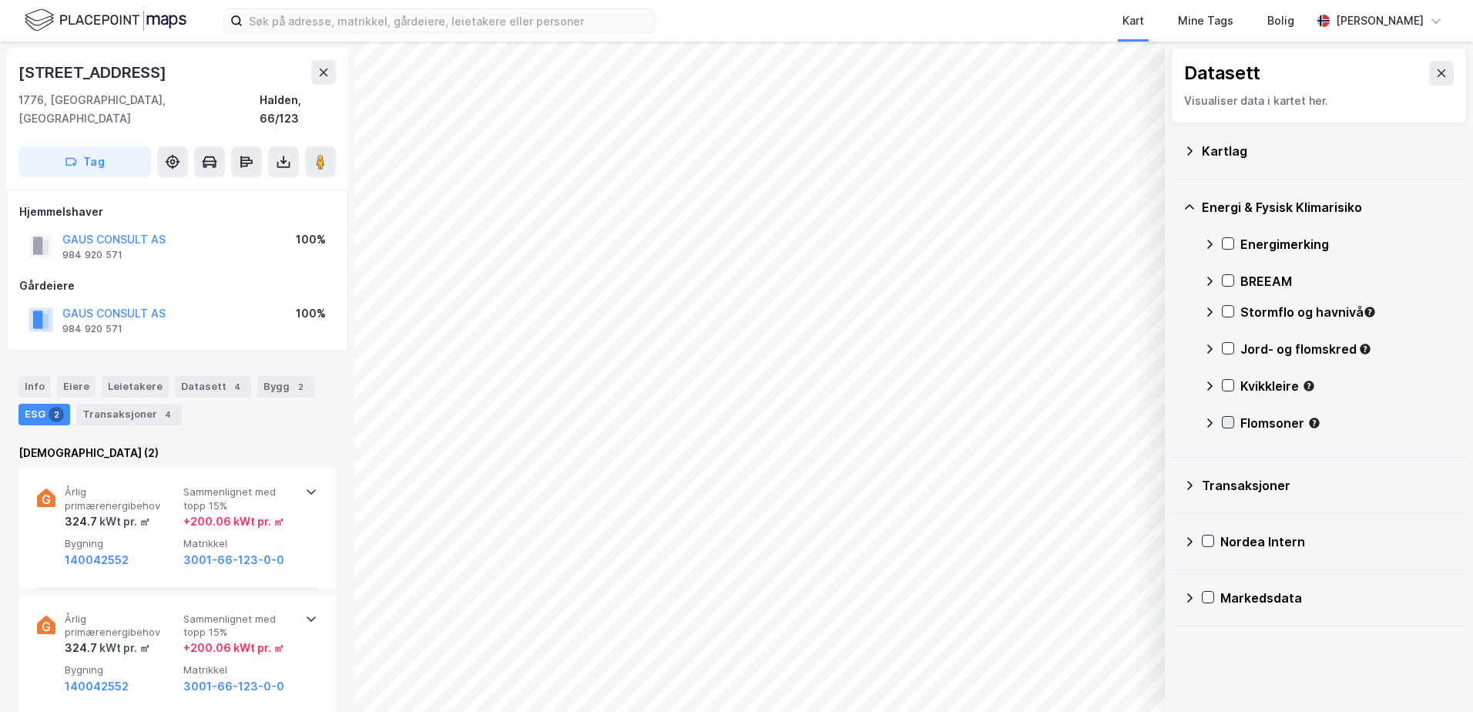
click at [1231, 419] on icon at bounding box center [1228, 422] width 11 height 11
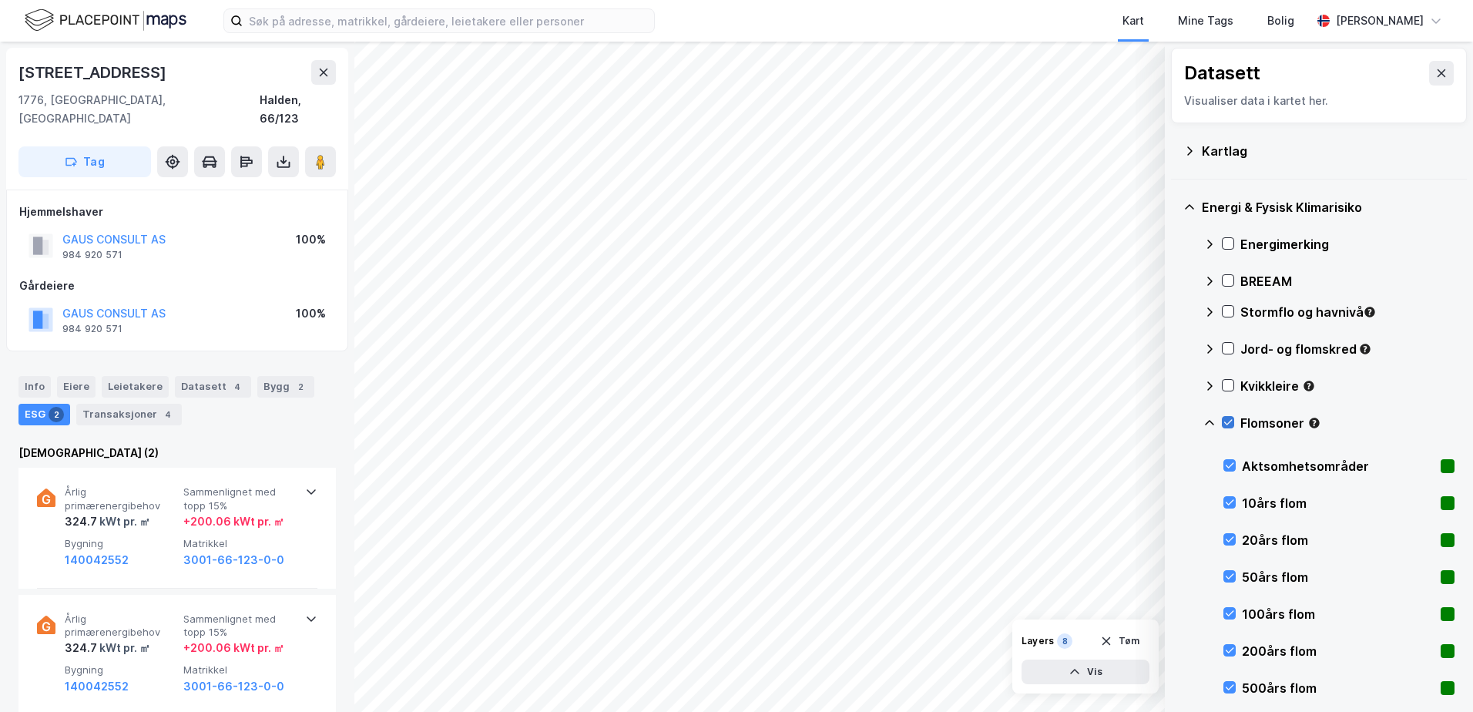
click at [1229, 420] on icon at bounding box center [1228, 422] width 11 height 11
click at [1187, 206] on icon at bounding box center [1190, 207] width 12 height 12
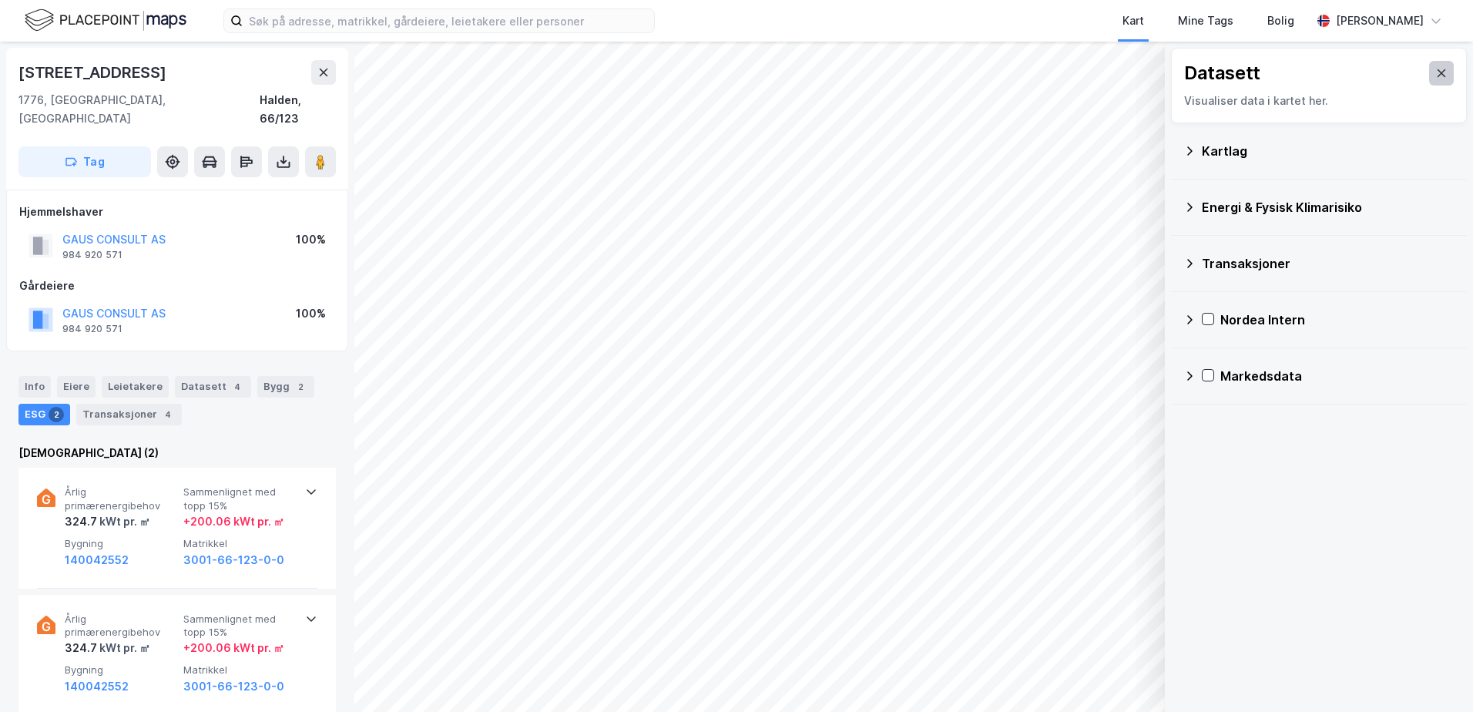
click at [1429, 82] on button at bounding box center [1441, 73] width 25 height 25
